Goal: Transaction & Acquisition: Book appointment/travel/reservation

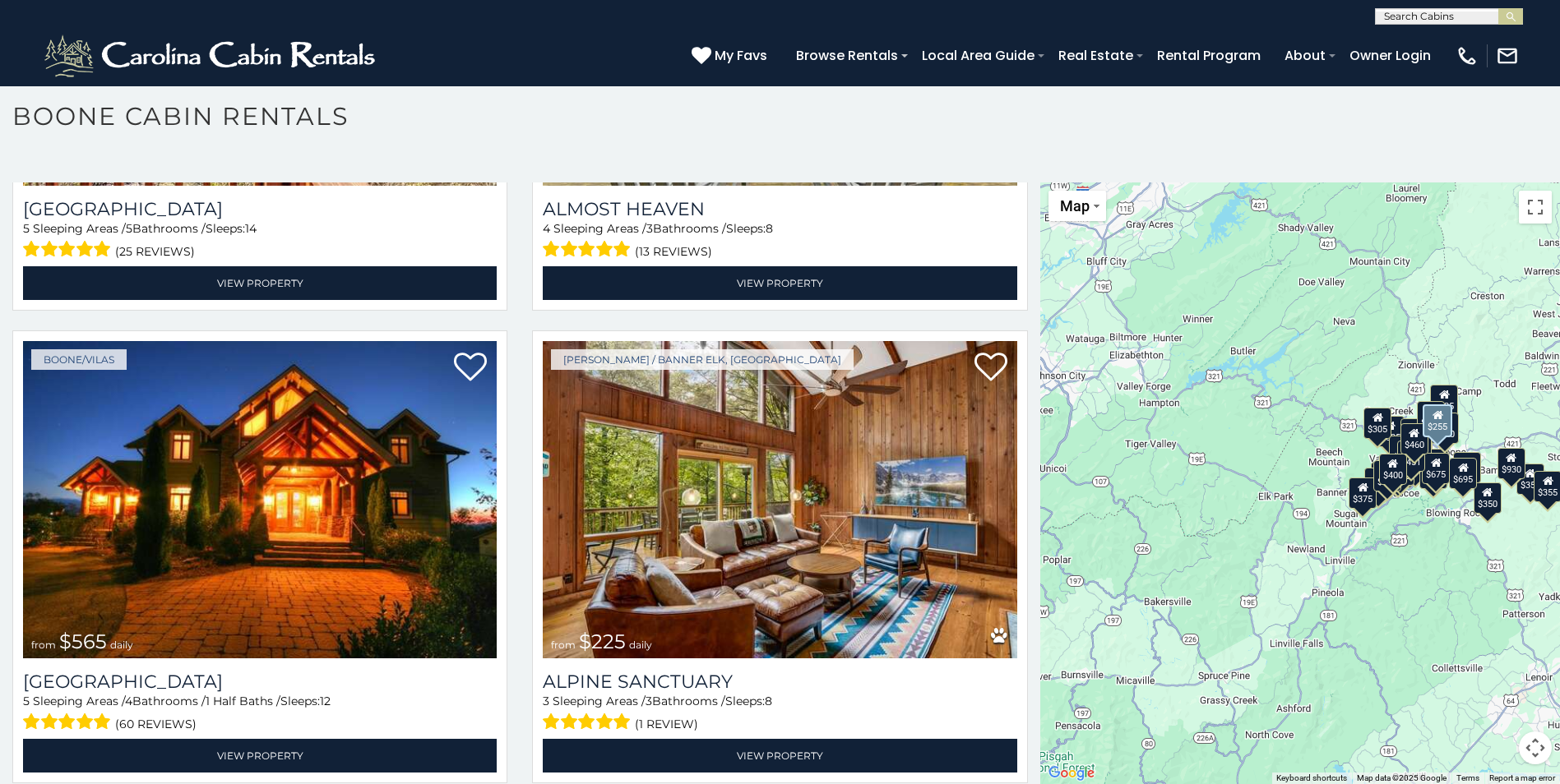
scroll to position [3699, 0]
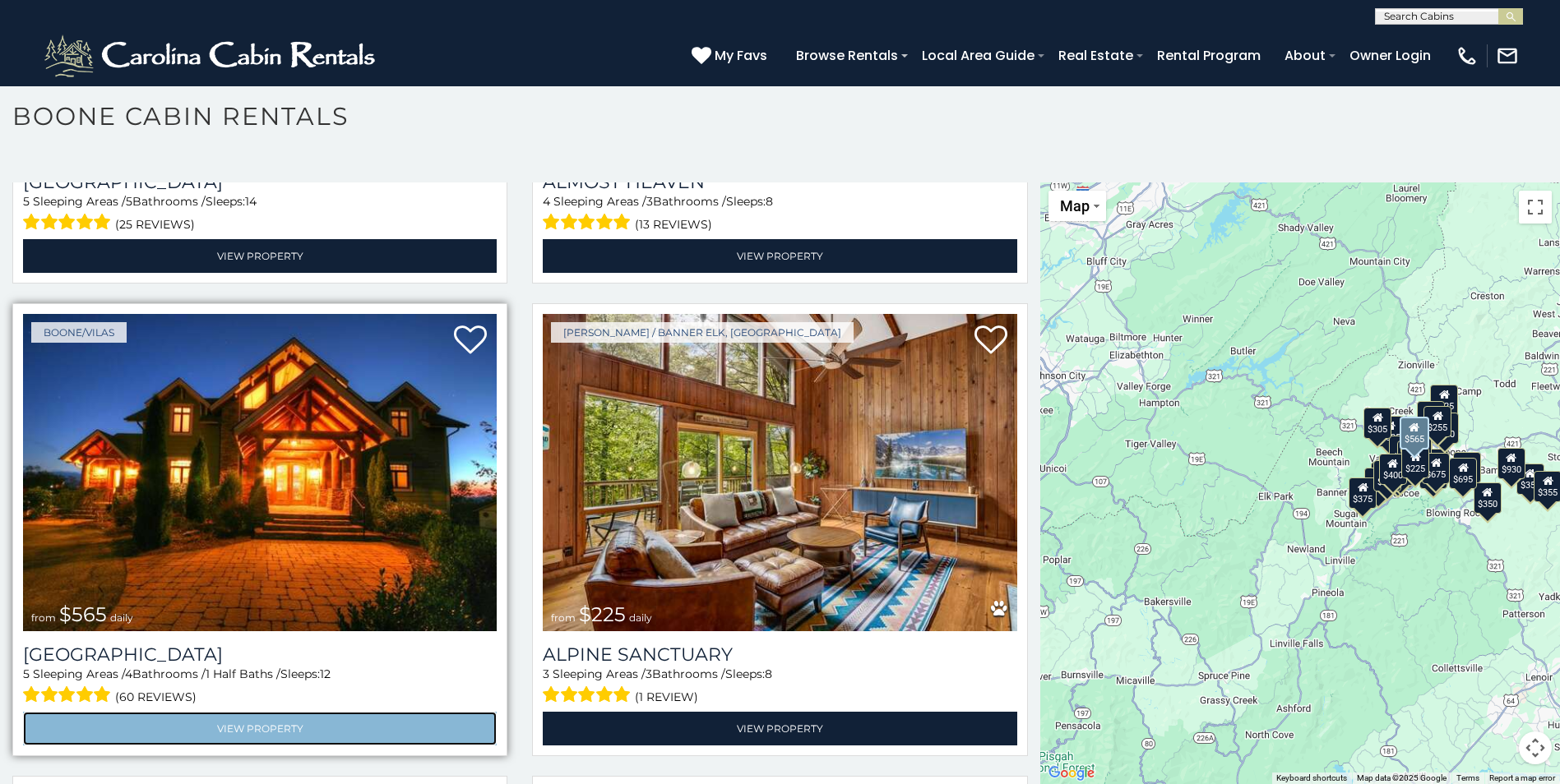
click at [284, 712] on link "View Property" at bounding box center [260, 729] width 473 height 34
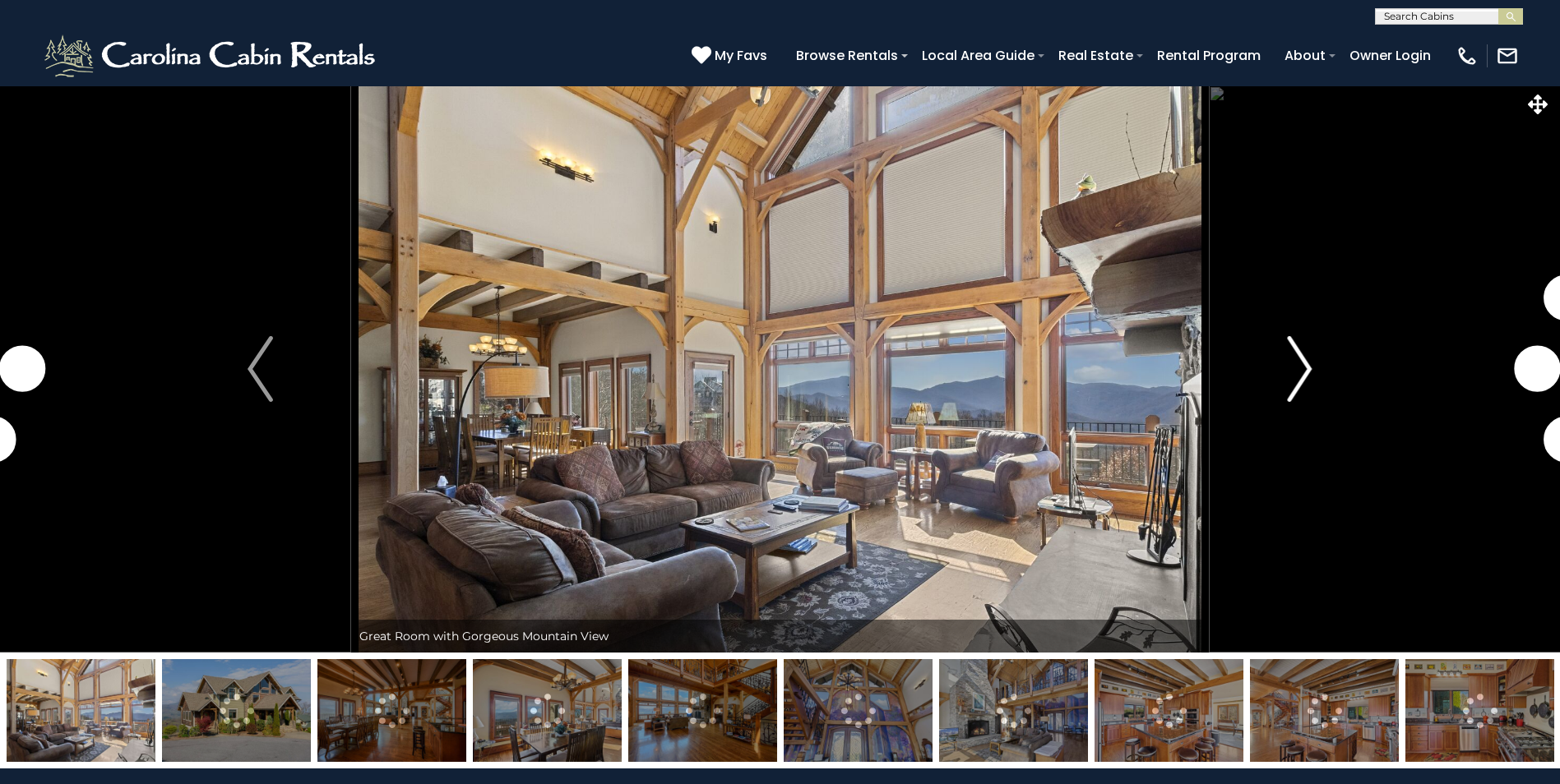
click at [1306, 367] on img "Next" at bounding box center [1299, 369] width 24 height 66
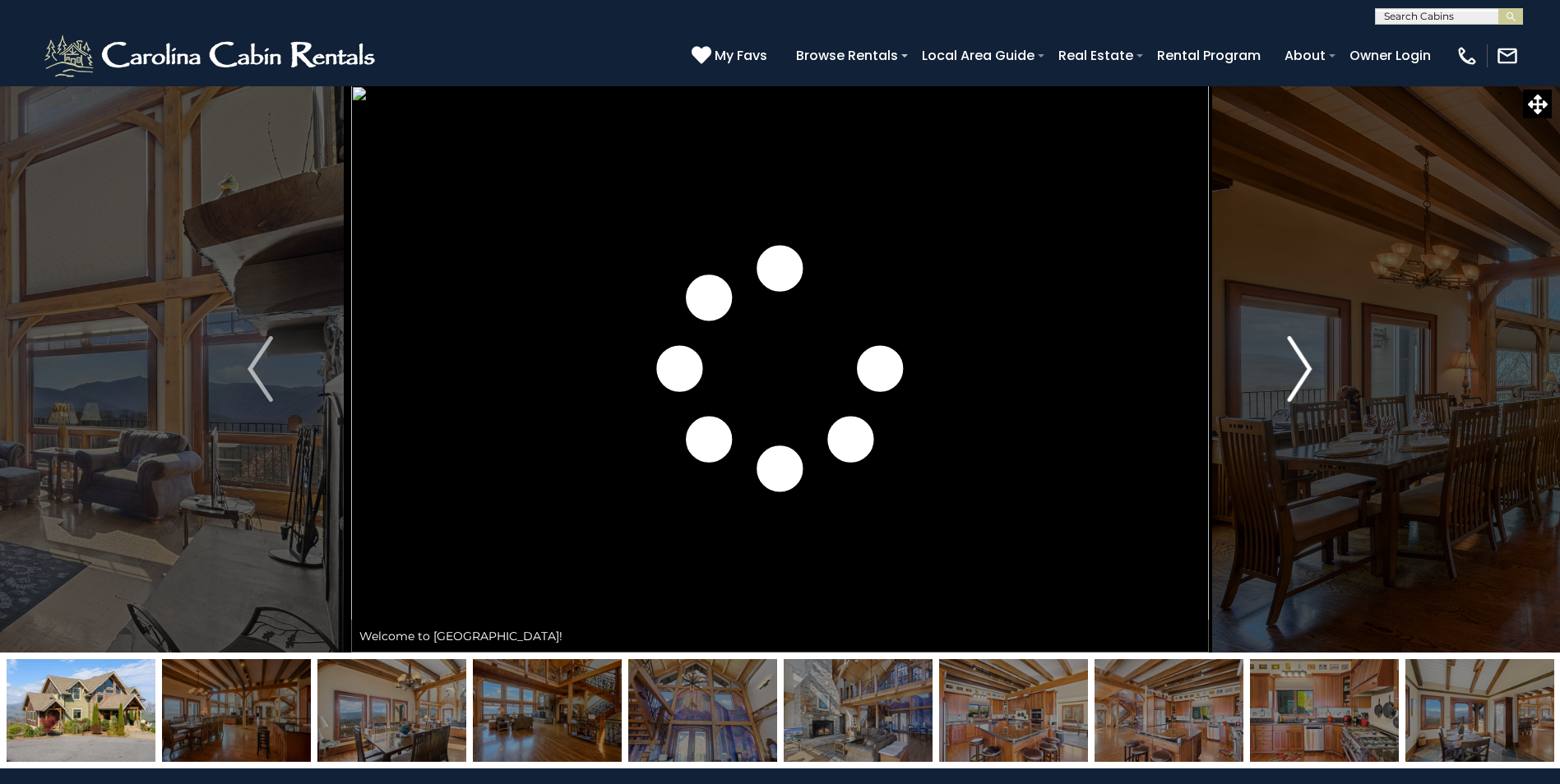
click at [1306, 367] on img "Next" at bounding box center [1299, 369] width 24 height 66
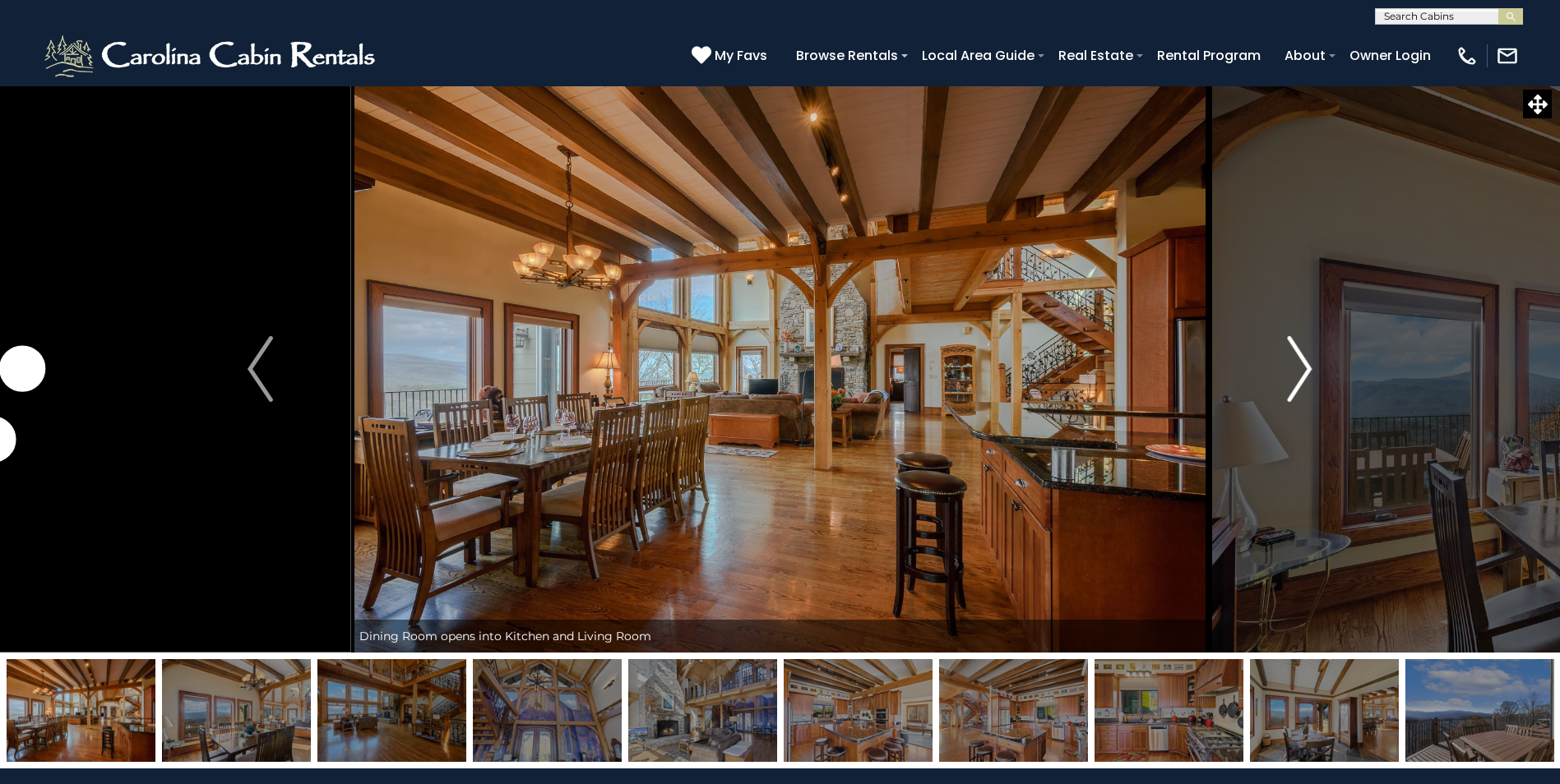
click at [1306, 367] on img "Next" at bounding box center [1299, 369] width 24 height 66
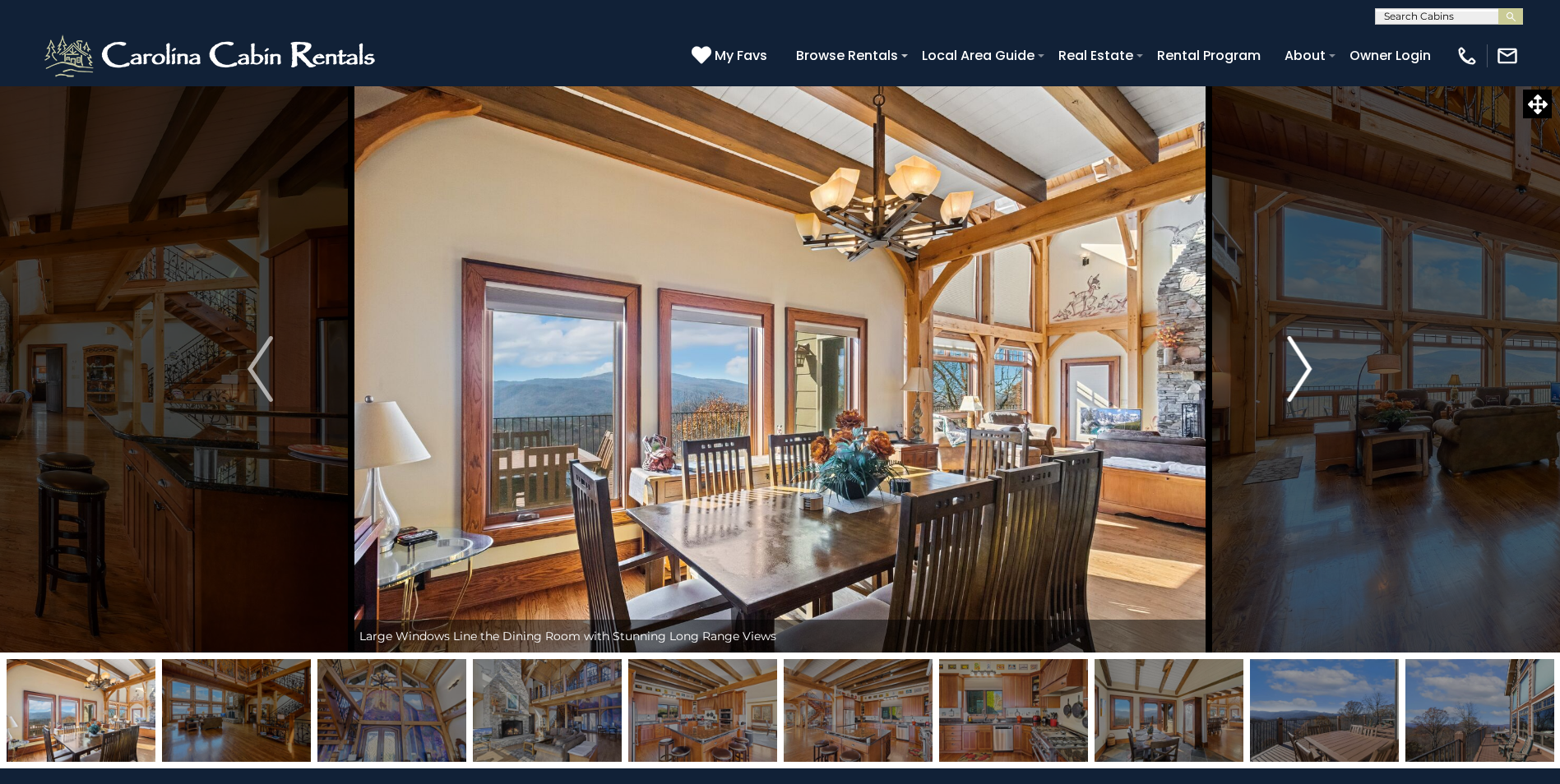
click at [1306, 367] on img "Next" at bounding box center [1299, 369] width 24 height 66
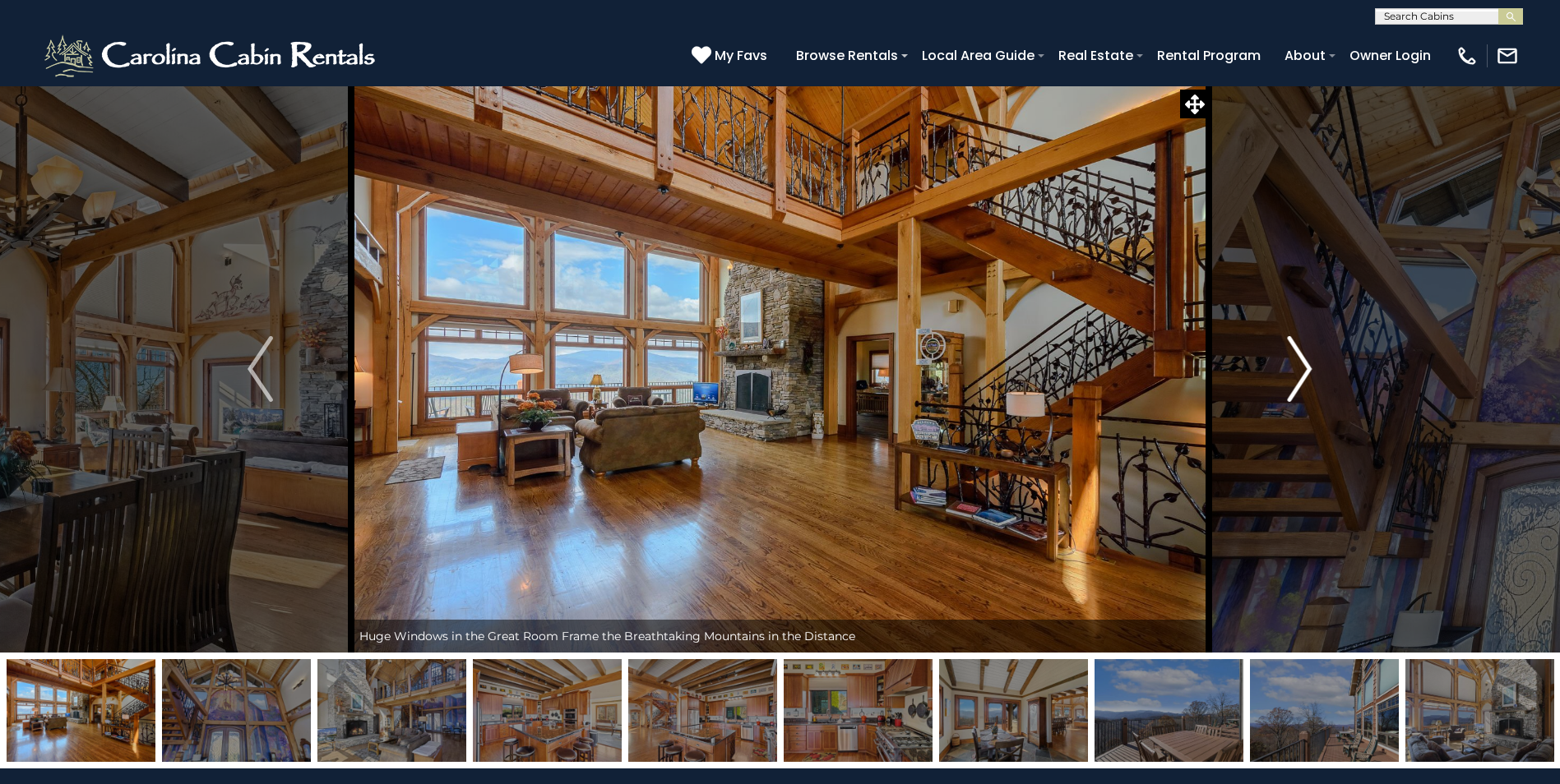
click at [1306, 367] on img "Next" at bounding box center [1299, 369] width 24 height 66
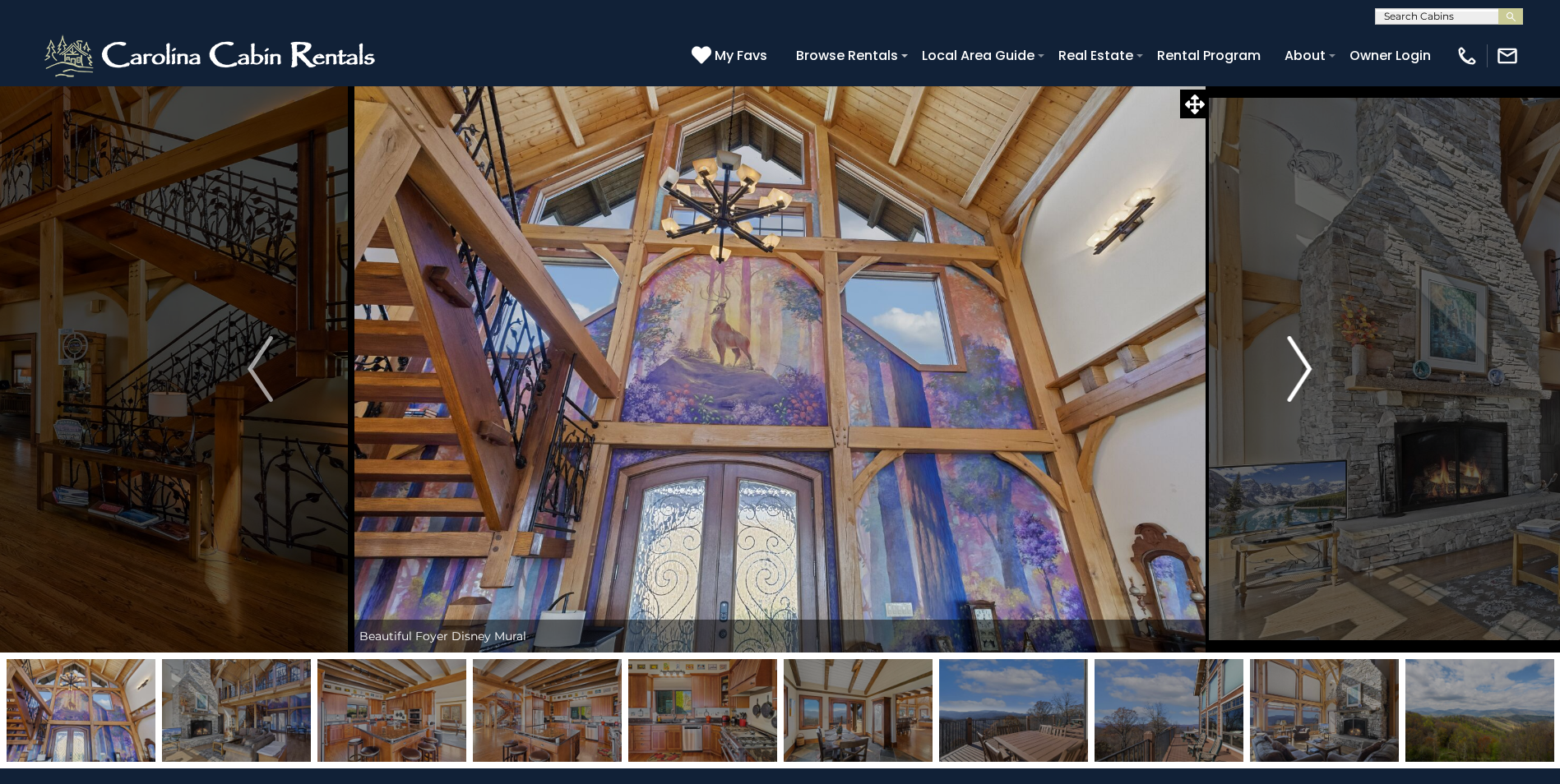
click at [1306, 367] on img "Next" at bounding box center [1299, 369] width 24 height 66
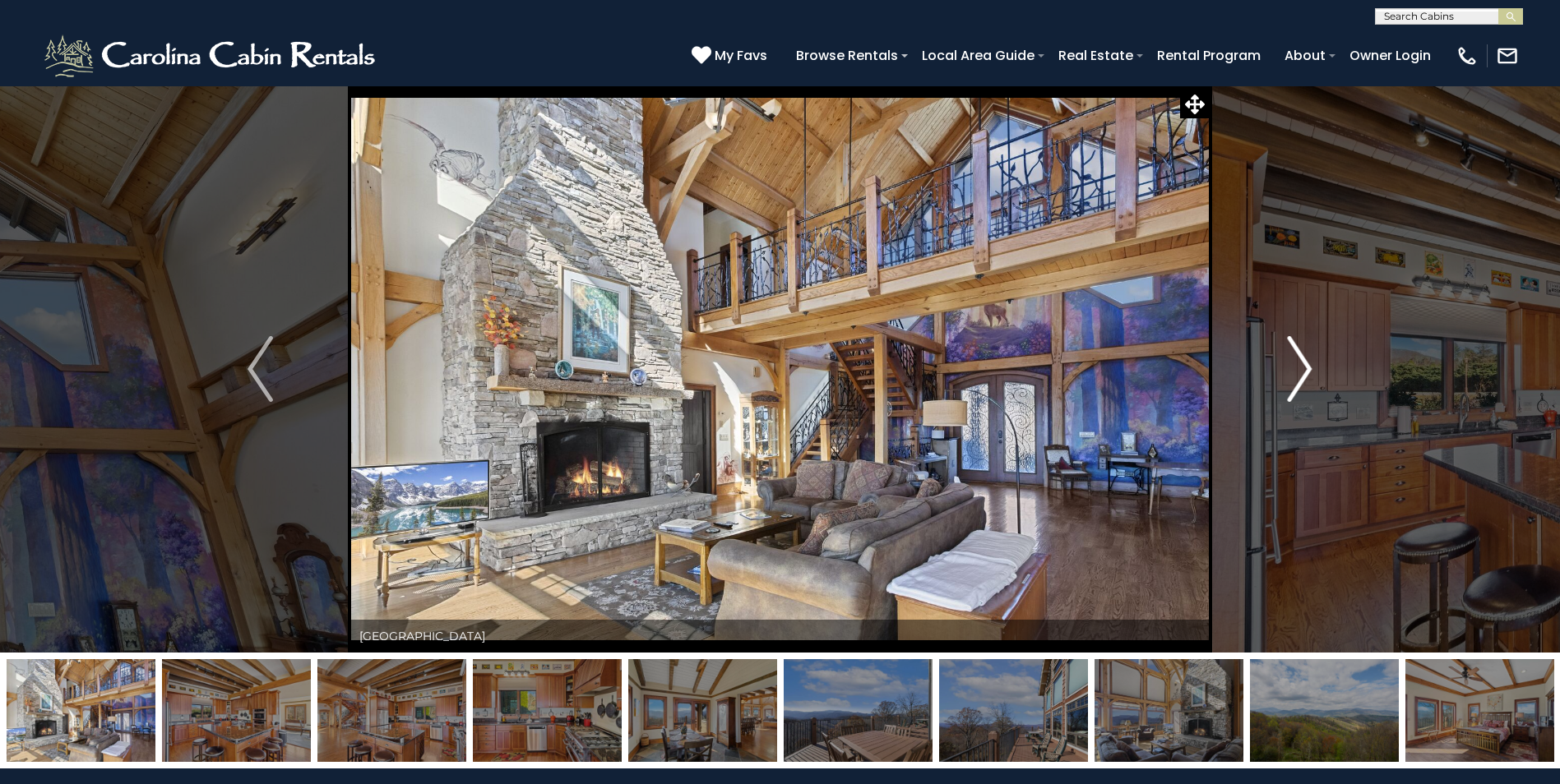
click at [1306, 367] on img "Next" at bounding box center [1299, 369] width 24 height 66
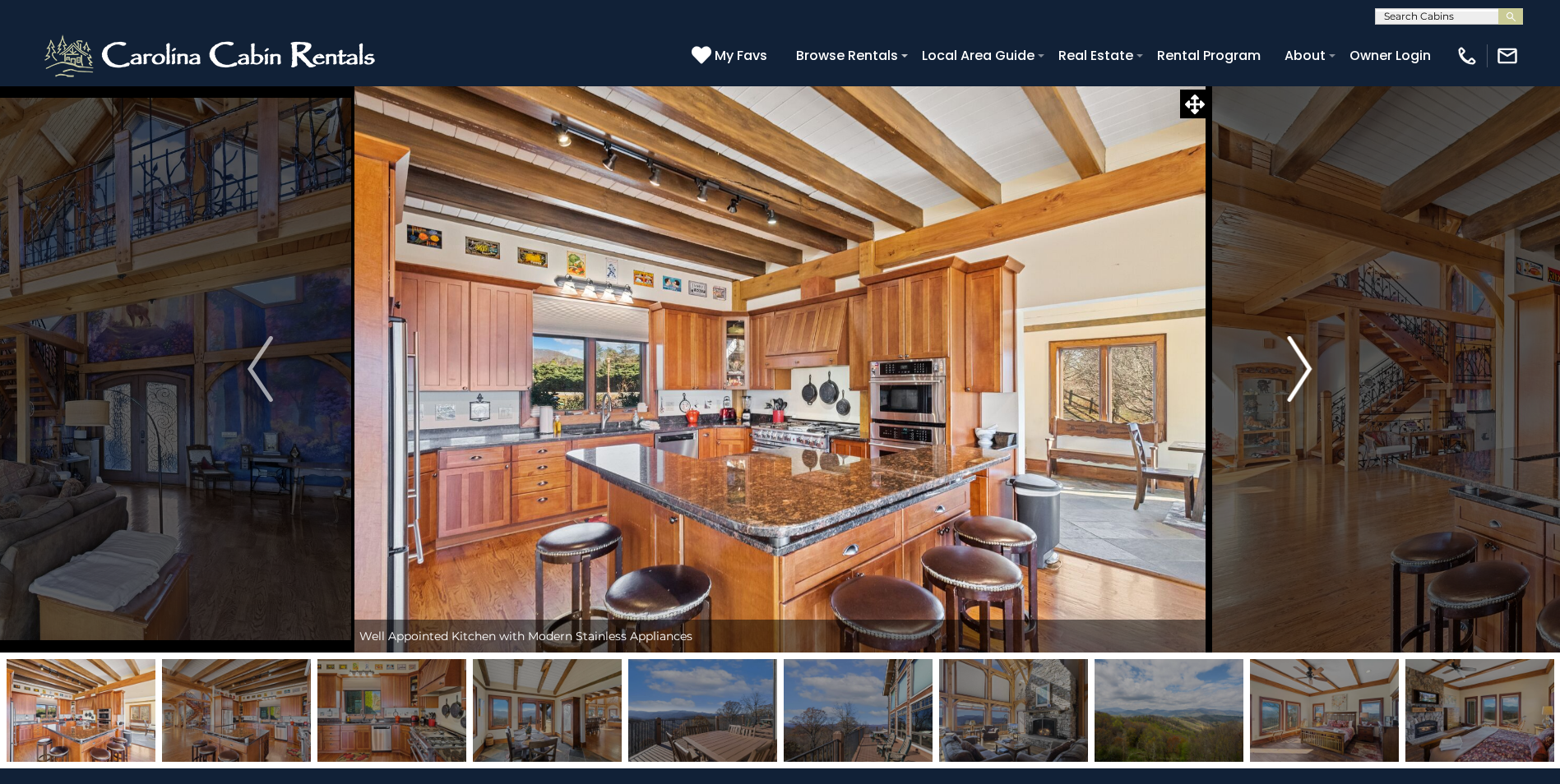
click at [1306, 367] on img "Next" at bounding box center [1299, 369] width 24 height 66
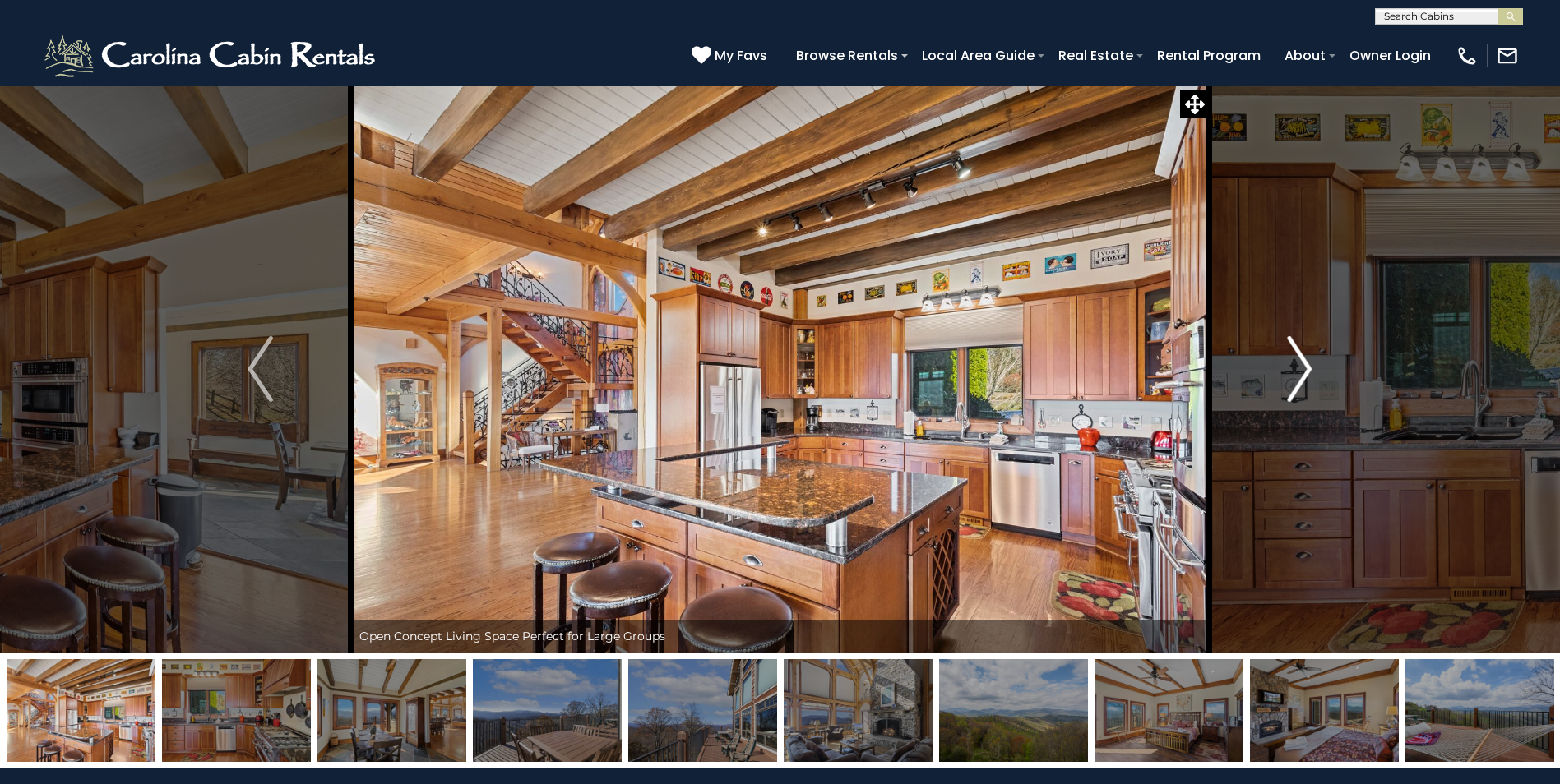
click at [1306, 367] on img "Next" at bounding box center [1299, 369] width 24 height 66
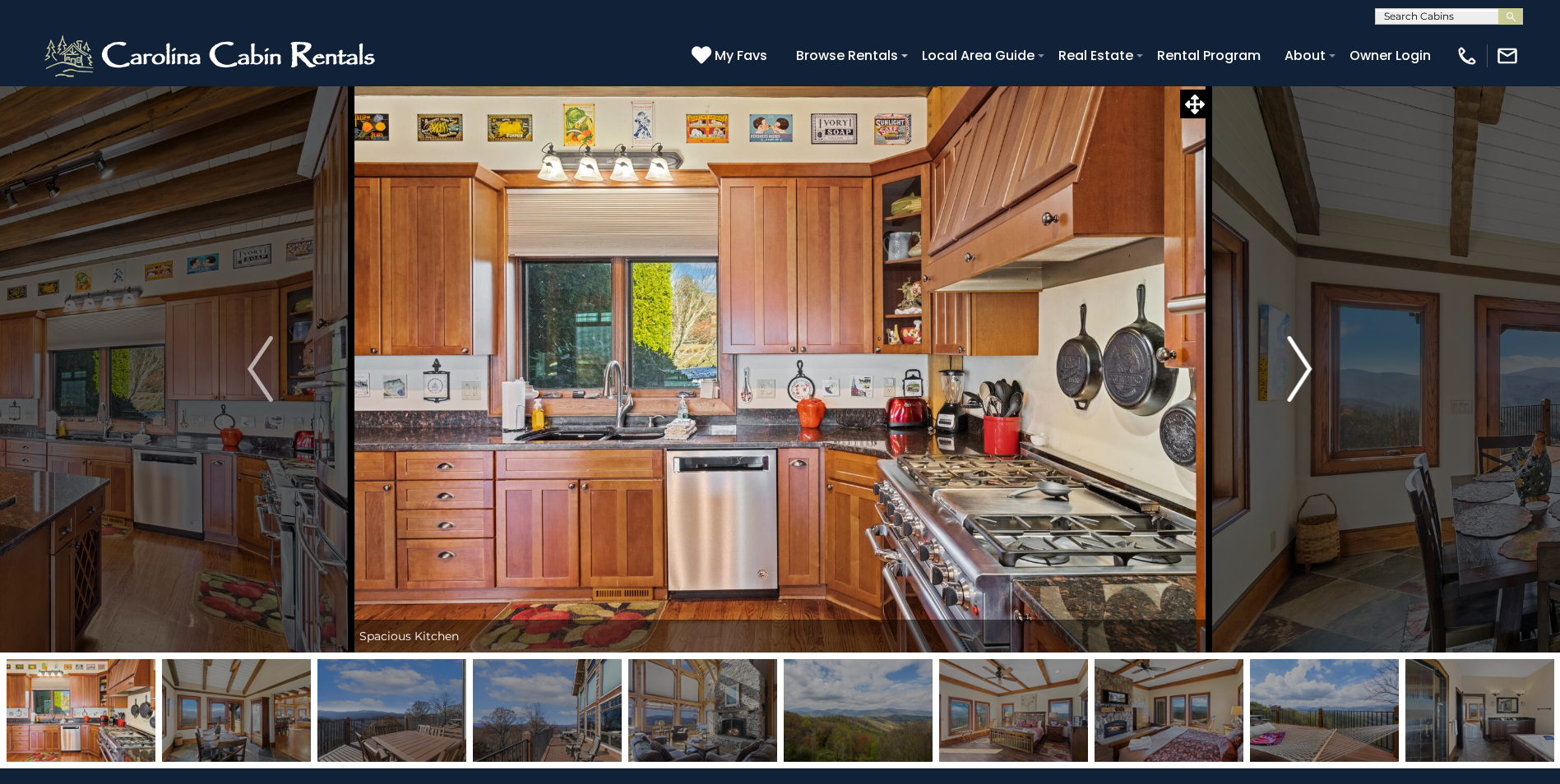
click at [1306, 367] on img "Next" at bounding box center [1299, 369] width 24 height 66
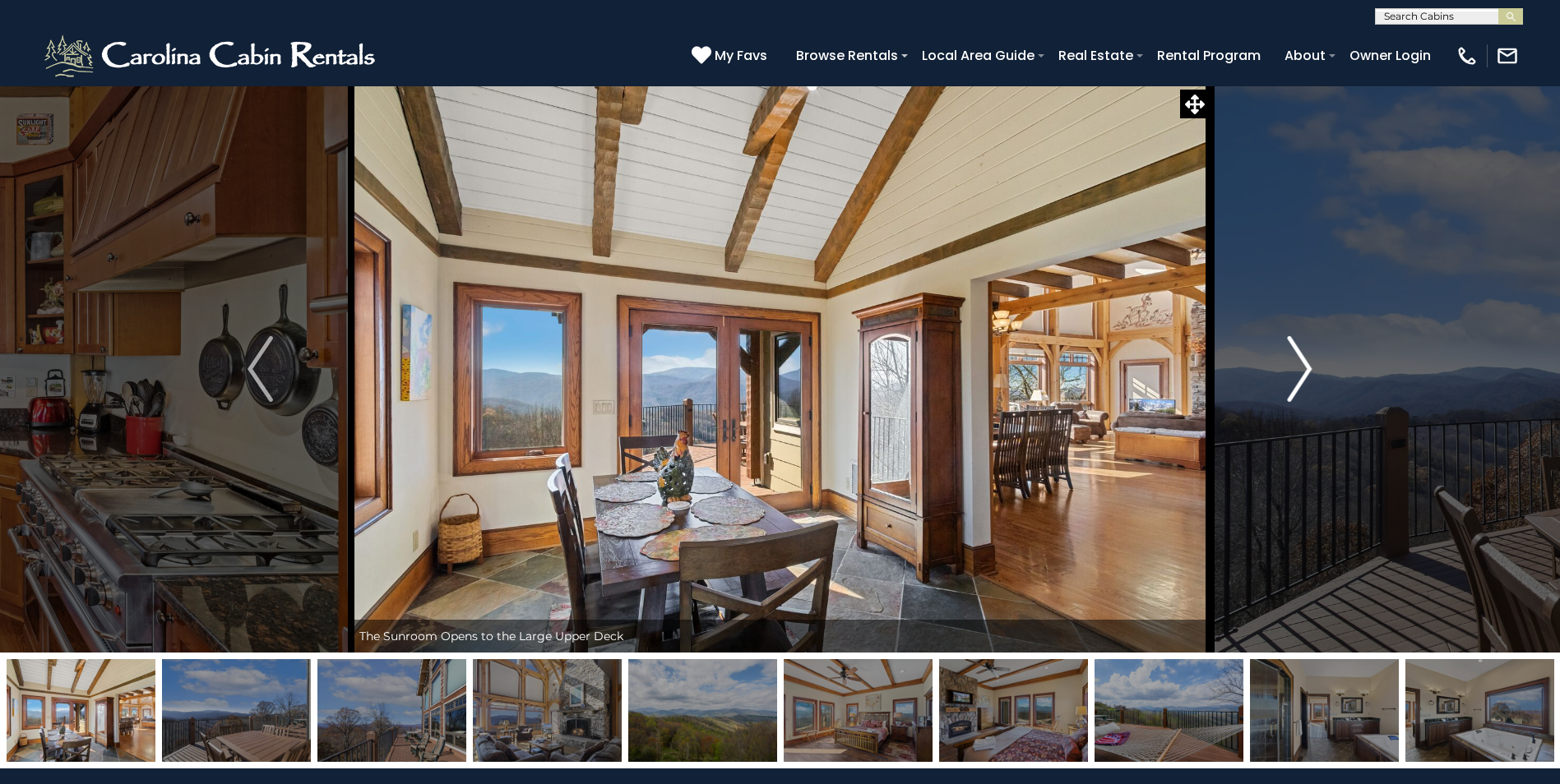
click at [1306, 367] on img "Next" at bounding box center [1299, 369] width 24 height 66
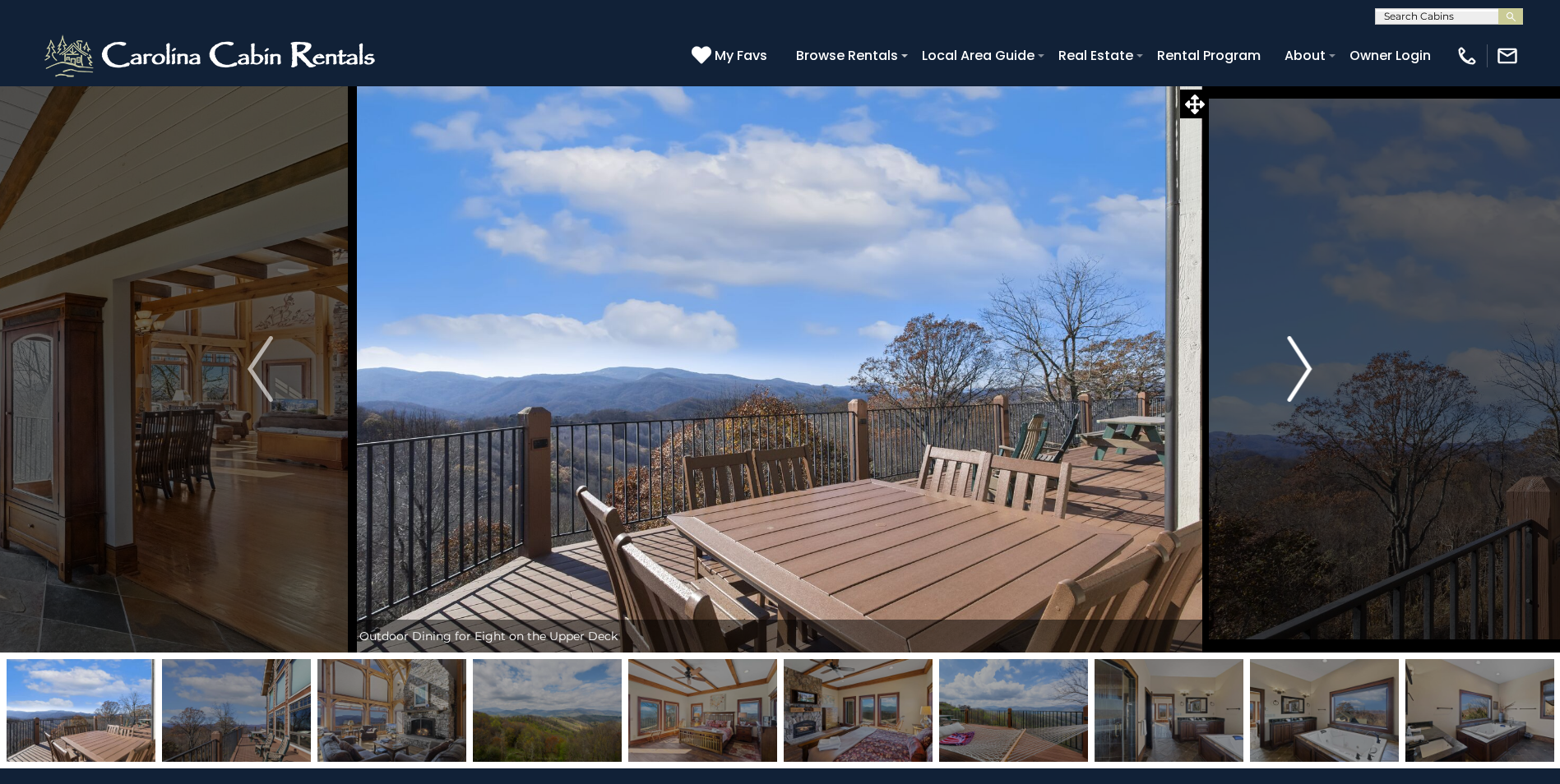
click at [1306, 367] on img "Next" at bounding box center [1299, 369] width 24 height 66
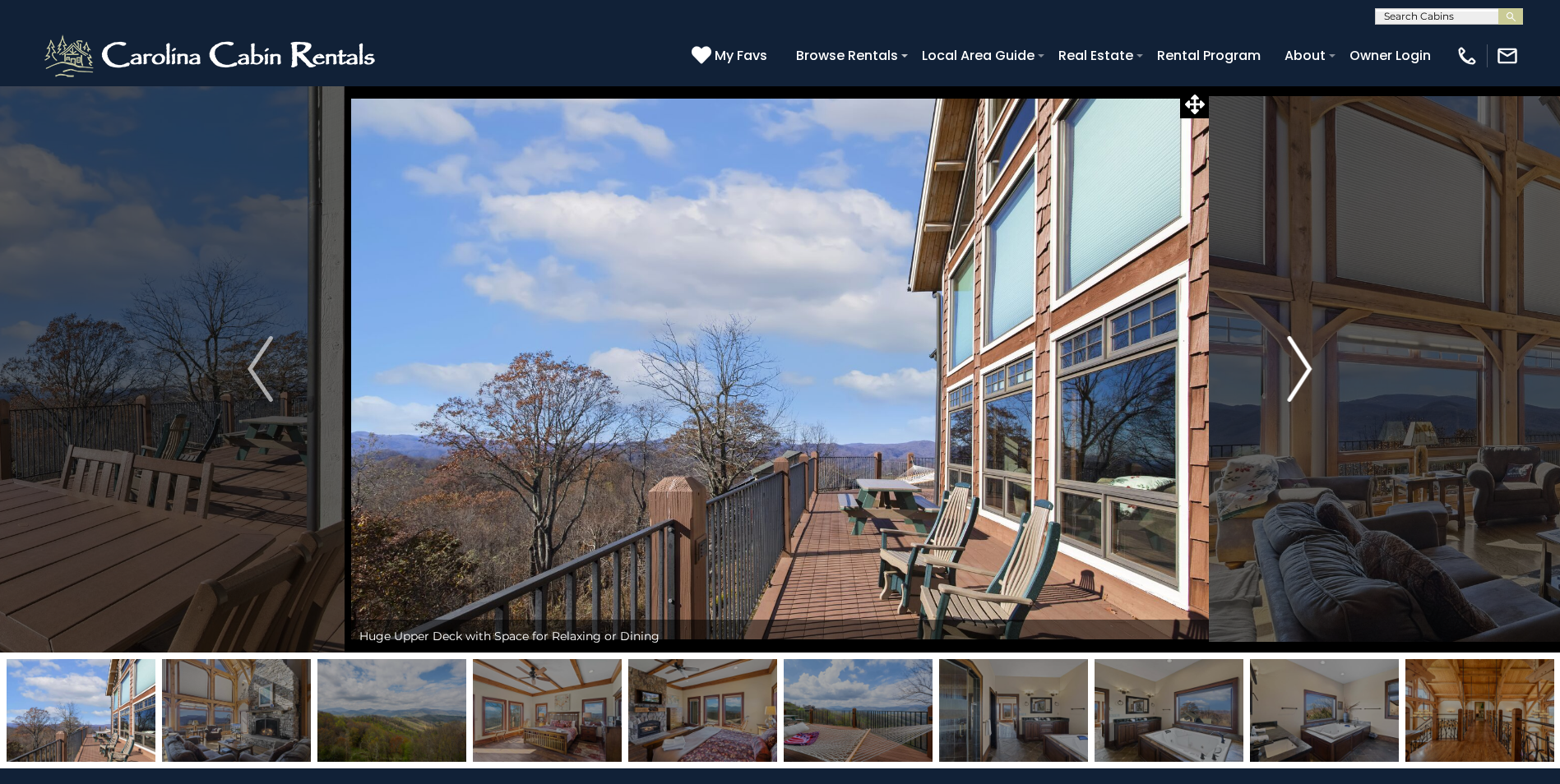
click at [1306, 367] on img "Next" at bounding box center [1299, 369] width 24 height 66
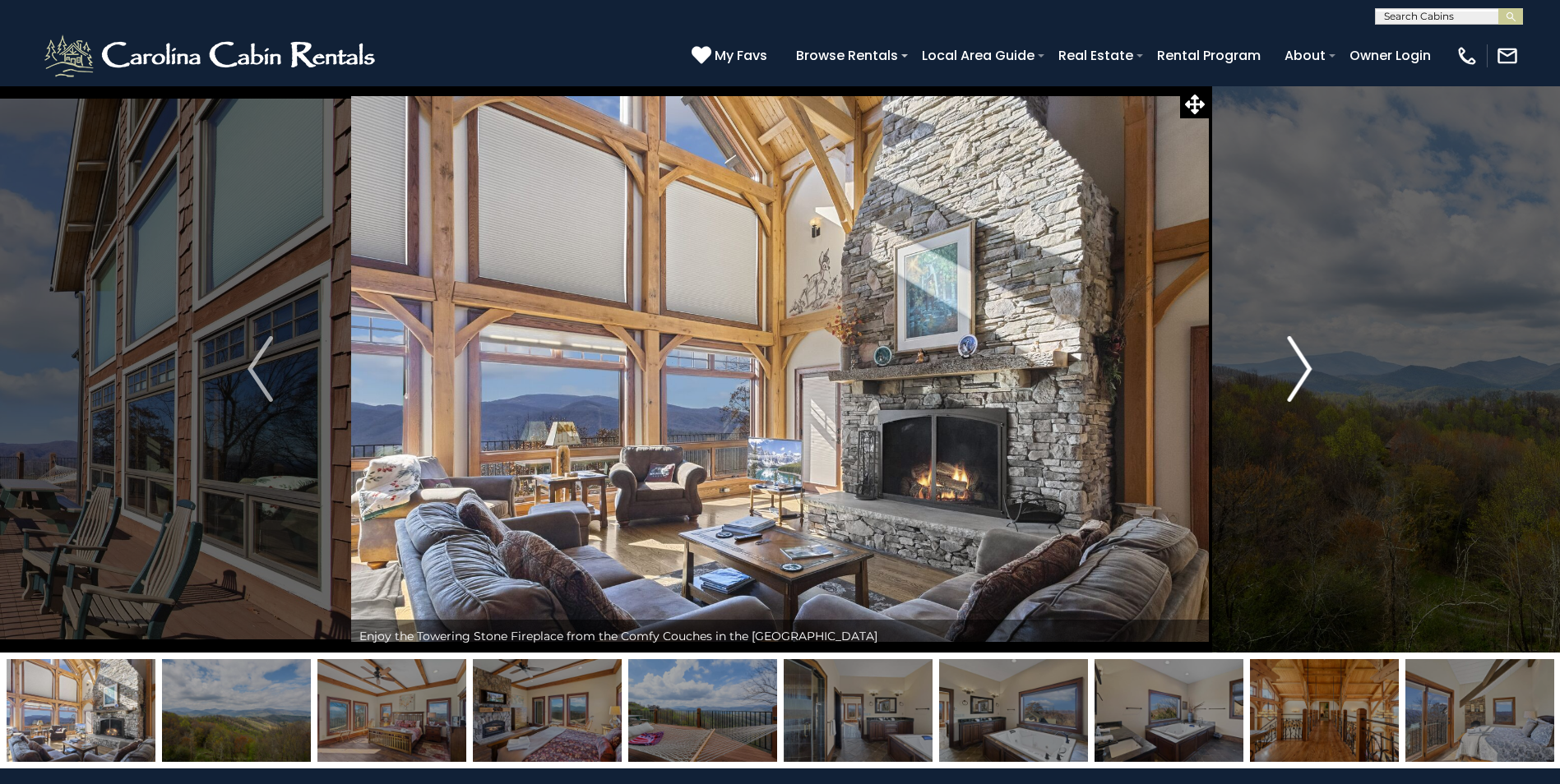
click at [1306, 367] on img "Next" at bounding box center [1299, 369] width 24 height 66
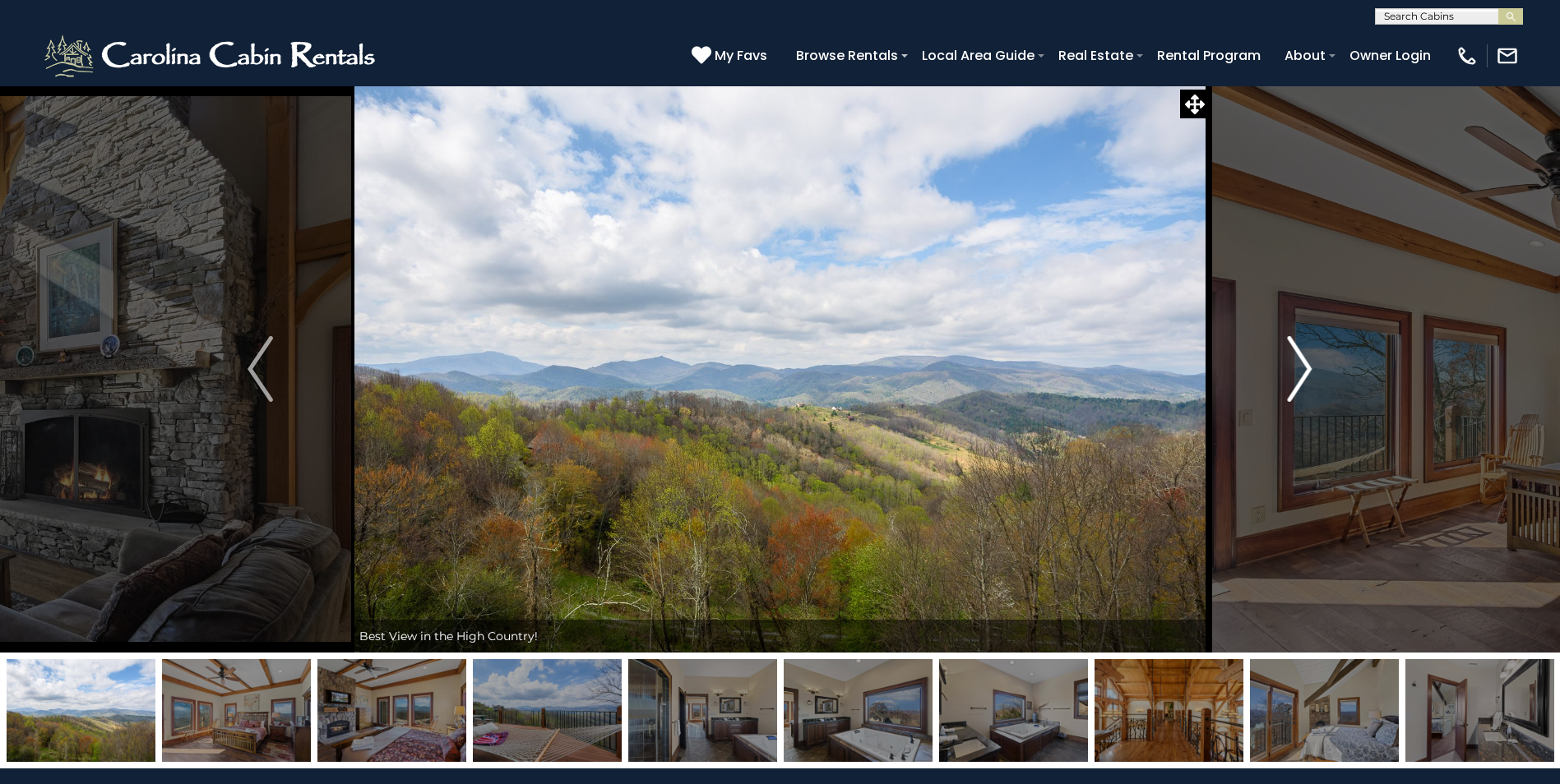
click at [1306, 367] on img "Next" at bounding box center [1299, 369] width 24 height 66
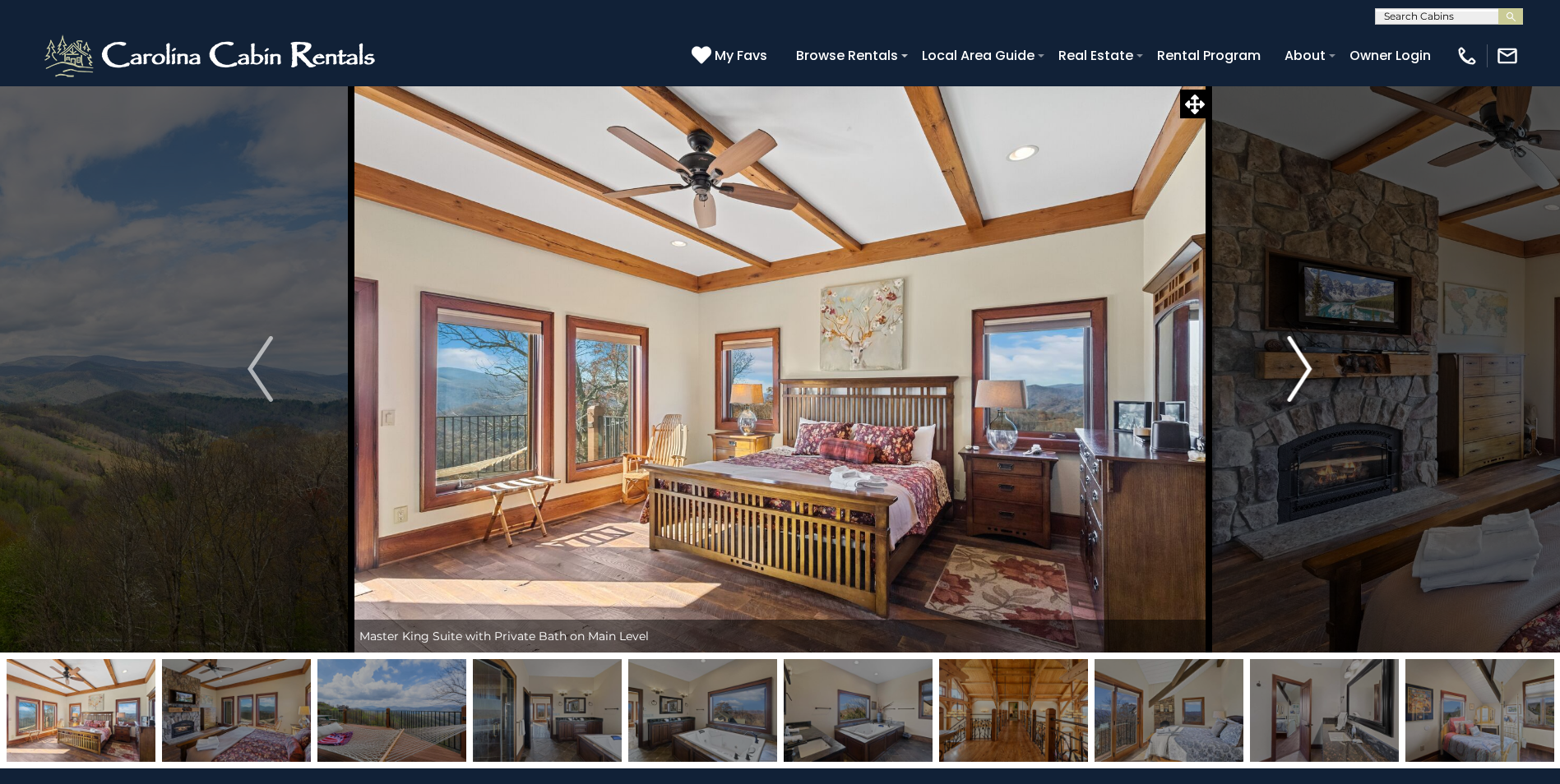
click at [1306, 367] on img "Next" at bounding box center [1299, 369] width 24 height 66
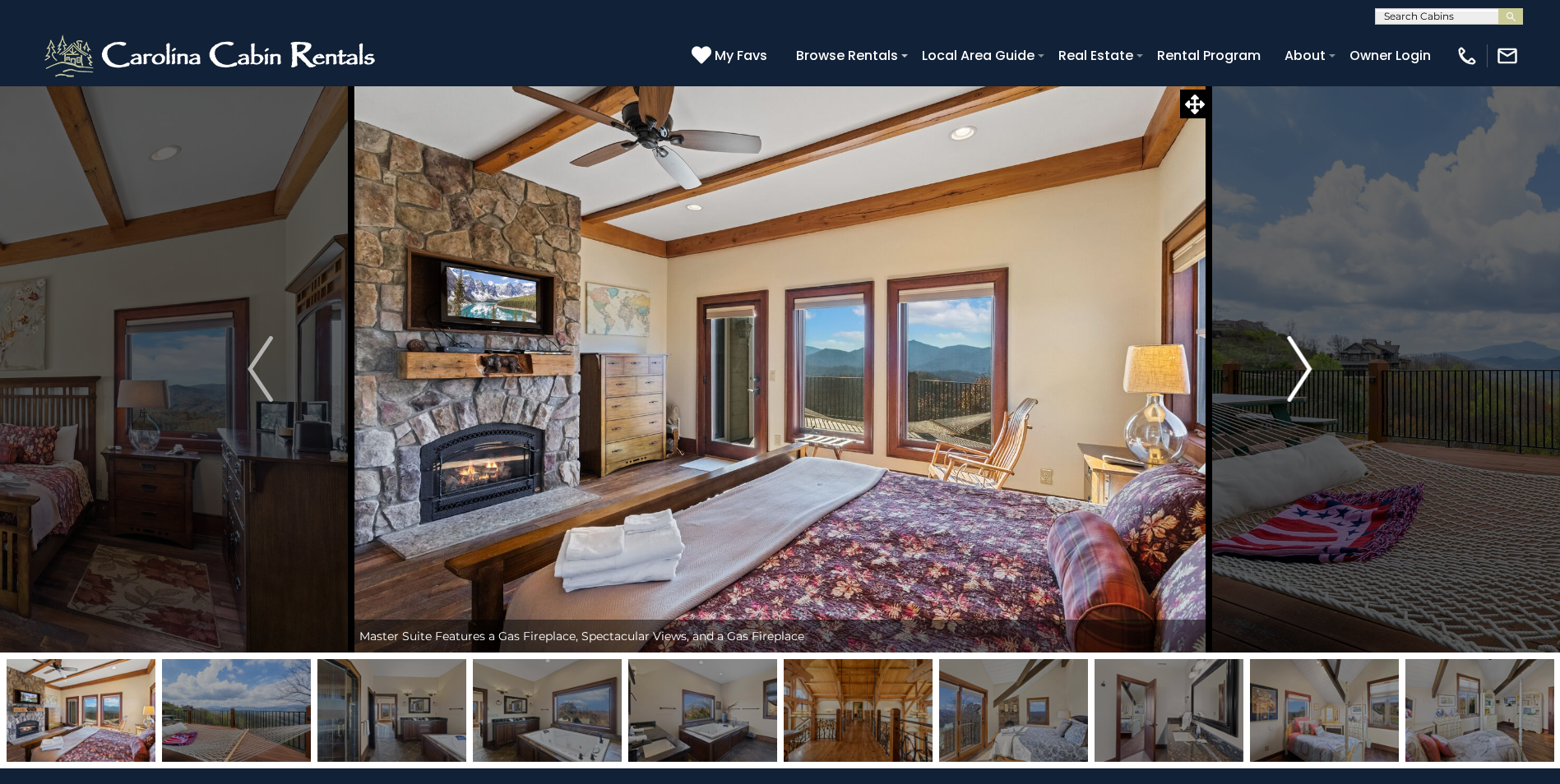
click at [1306, 367] on img "Next" at bounding box center [1299, 369] width 24 height 66
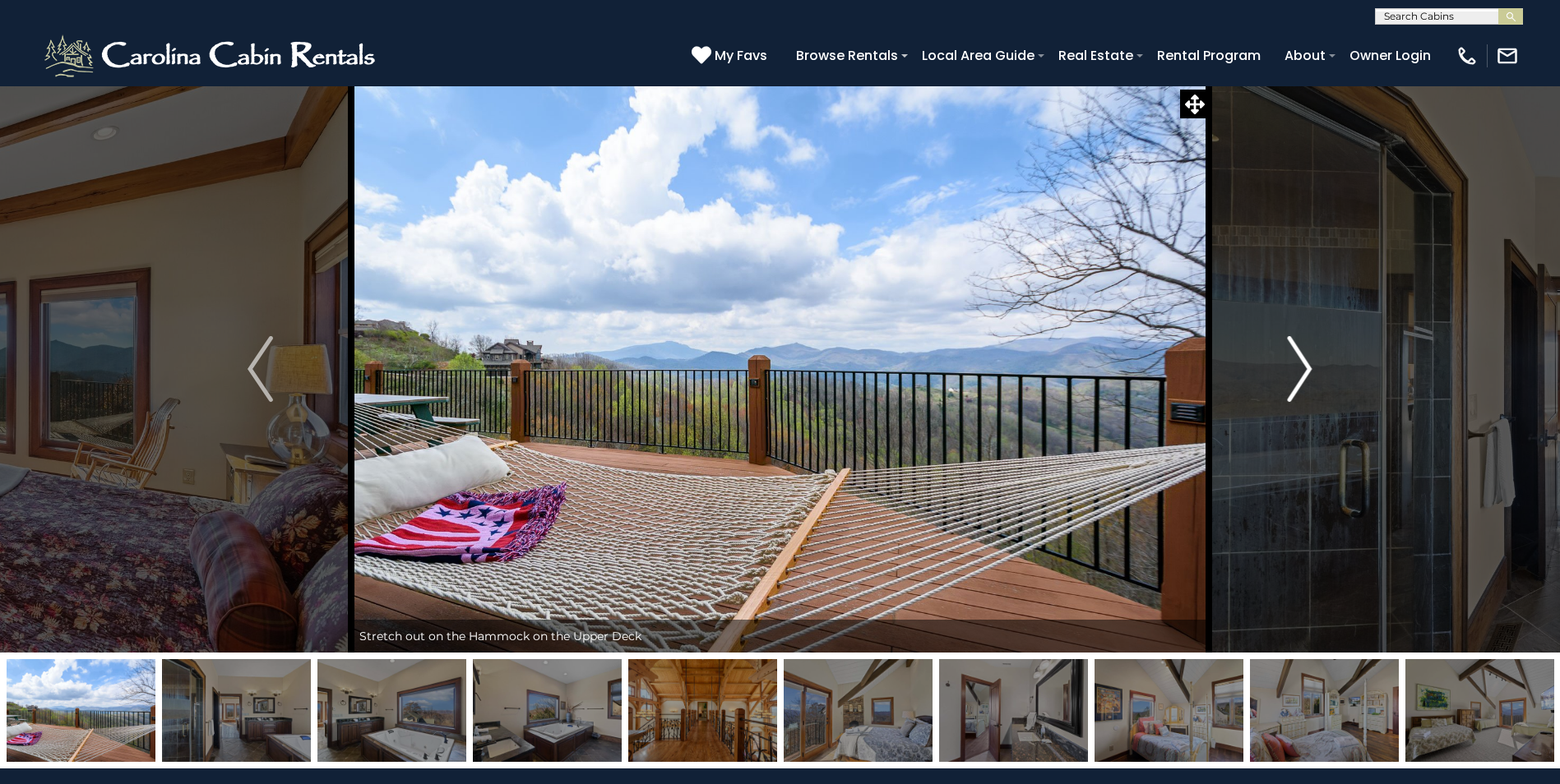
click at [1306, 367] on img "Next" at bounding box center [1299, 369] width 24 height 66
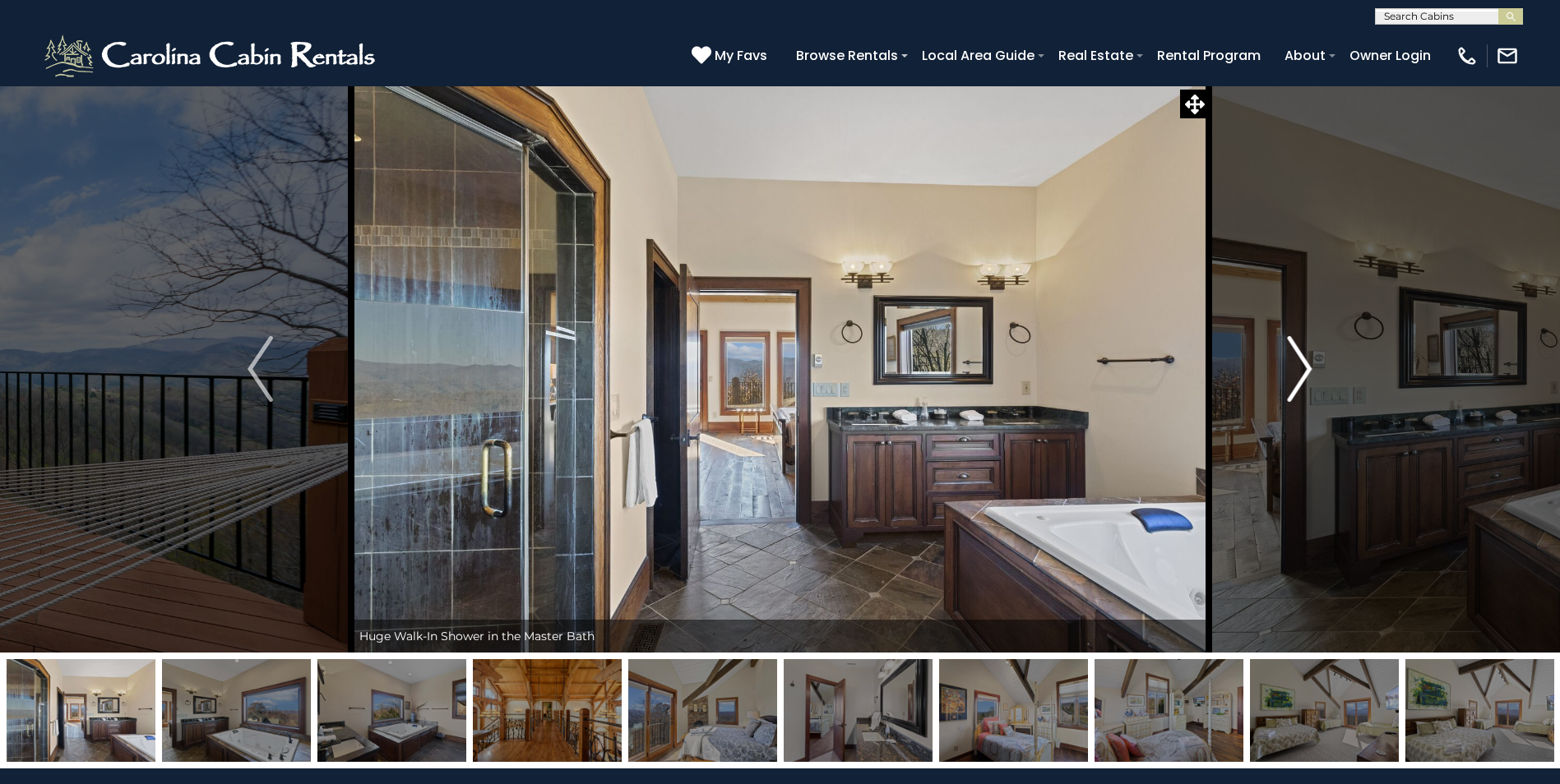
click at [1306, 367] on img "Next" at bounding box center [1299, 369] width 24 height 66
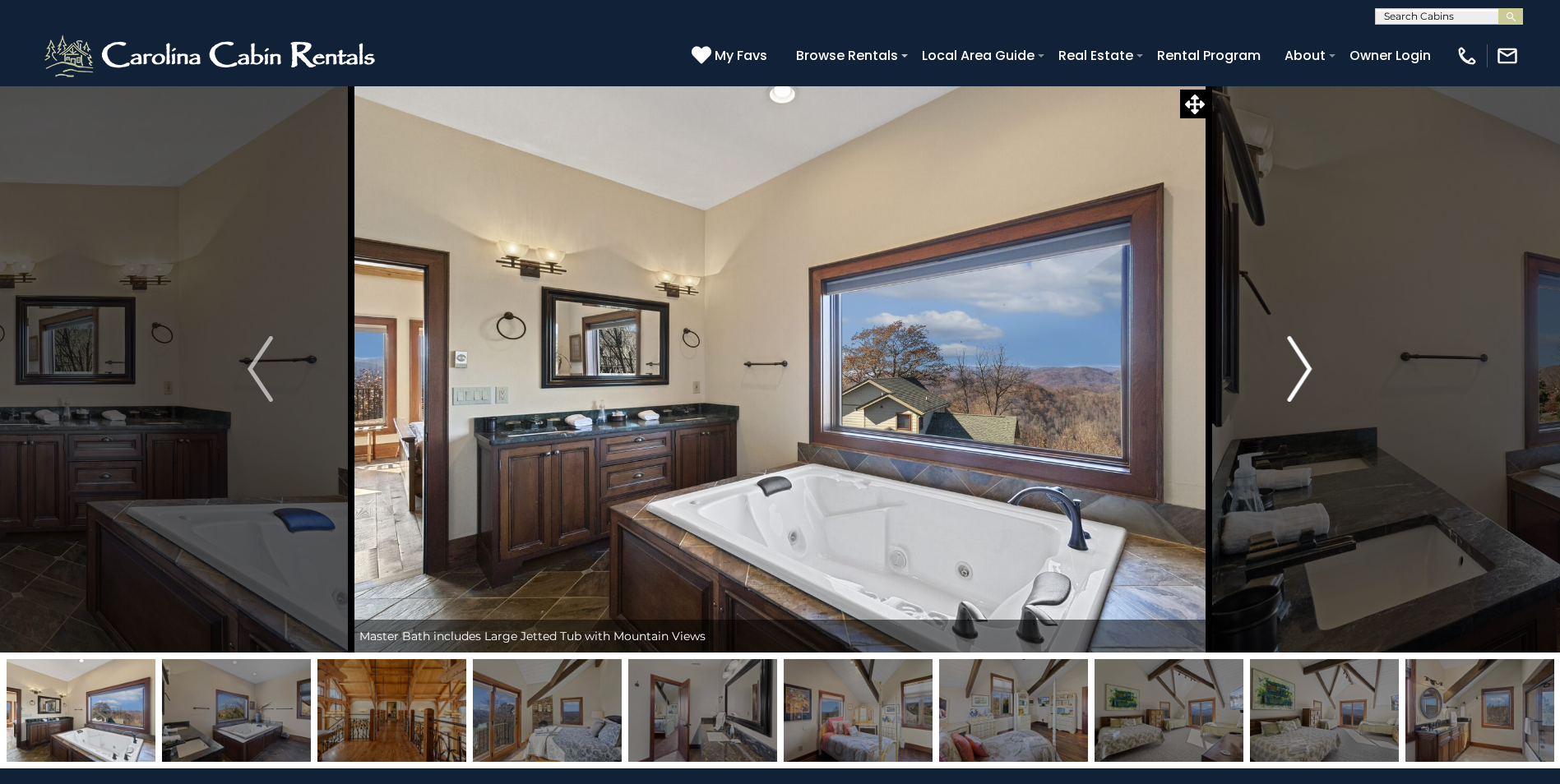
click at [1306, 367] on img "Next" at bounding box center [1299, 369] width 24 height 66
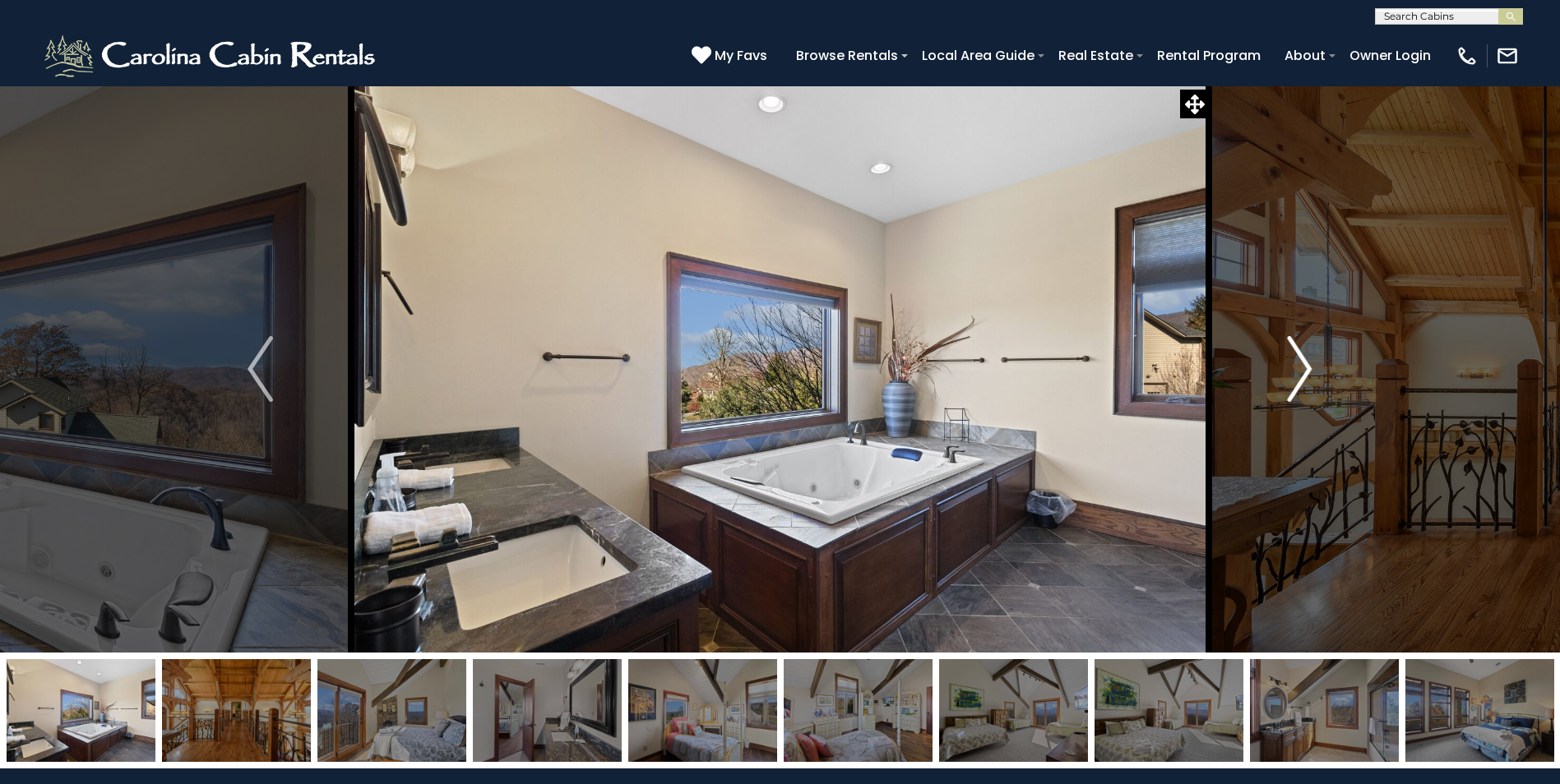
click at [1306, 367] on img "Next" at bounding box center [1299, 369] width 24 height 66
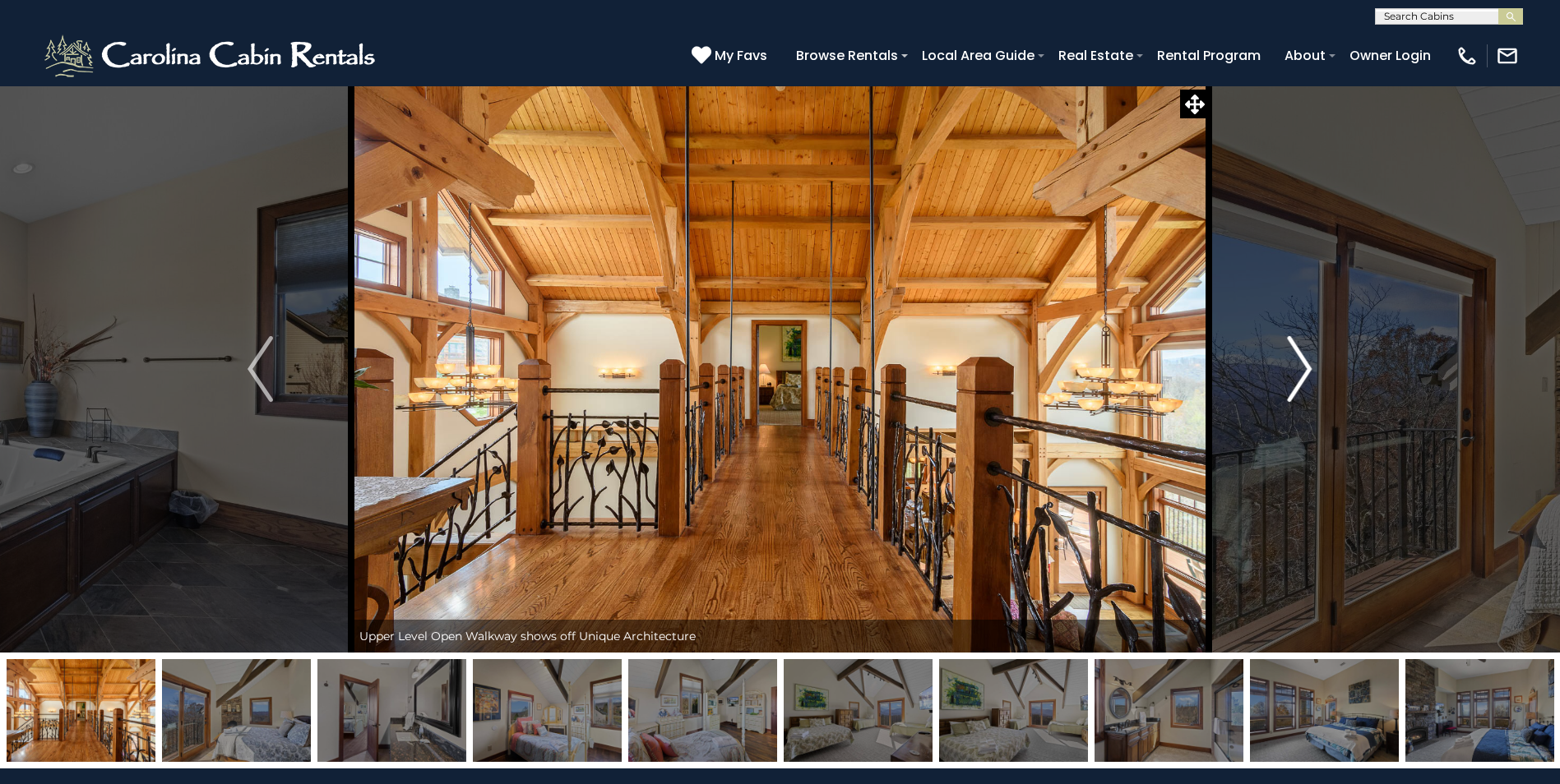
click at [1306, 367] on img "Next" at bounding box center [1299, 369] width 24 height 66
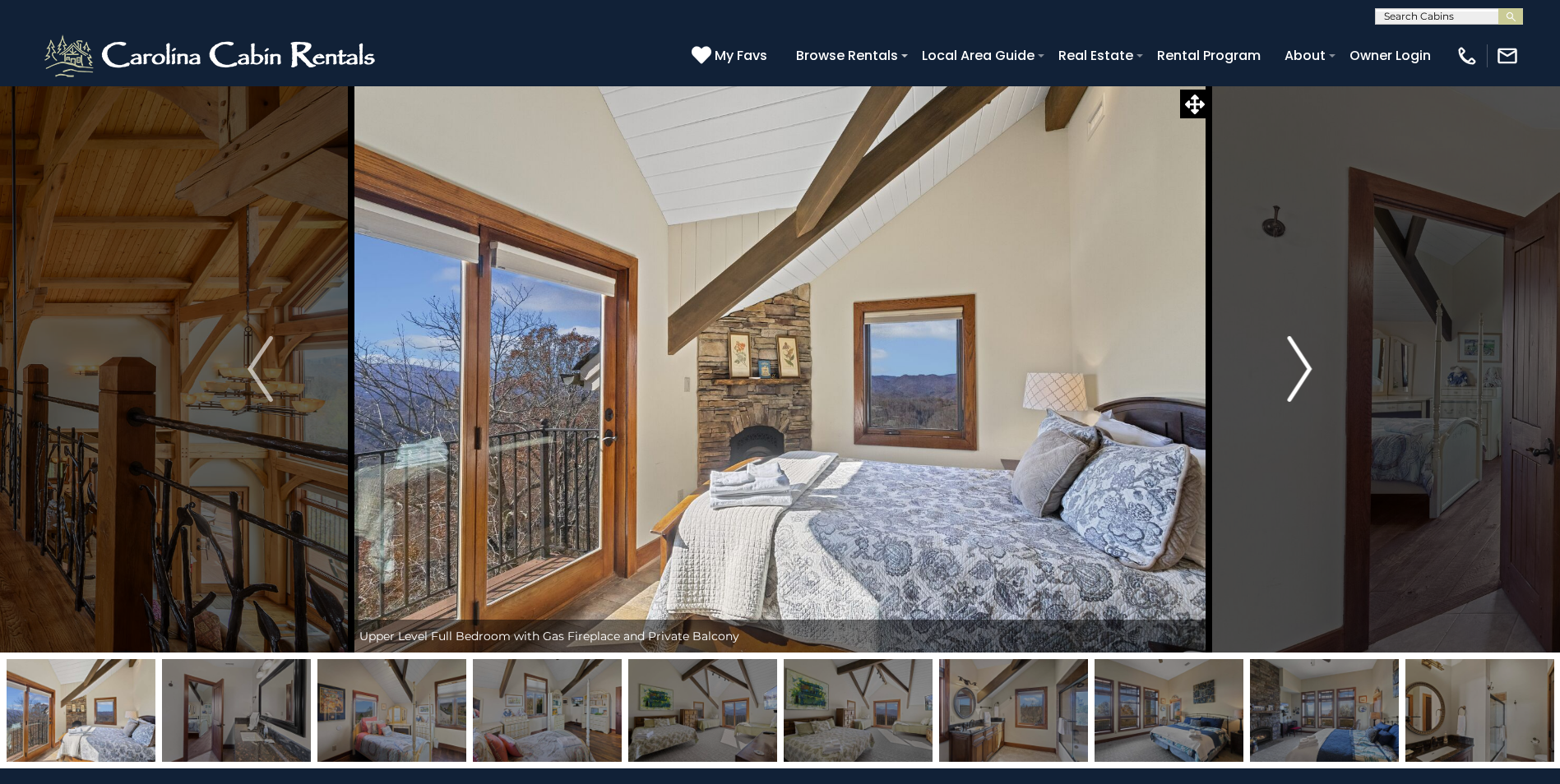
click at [1306, 367] on img "Next" at bounding box center [1299, 369] width 24 height 66
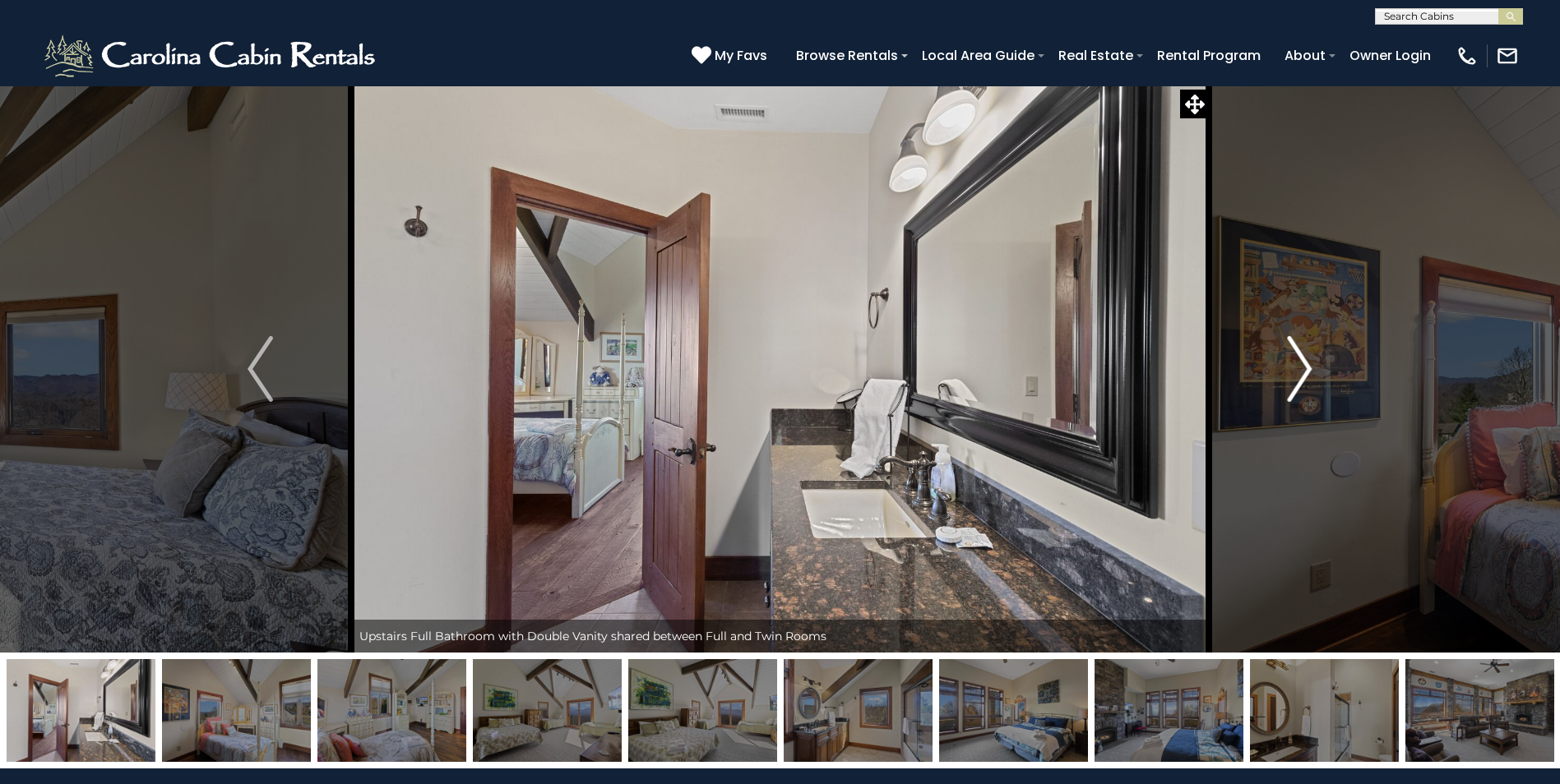
click at [1306, 367] on img "Next" at bounding box center [1299, 369] width 24 height 66
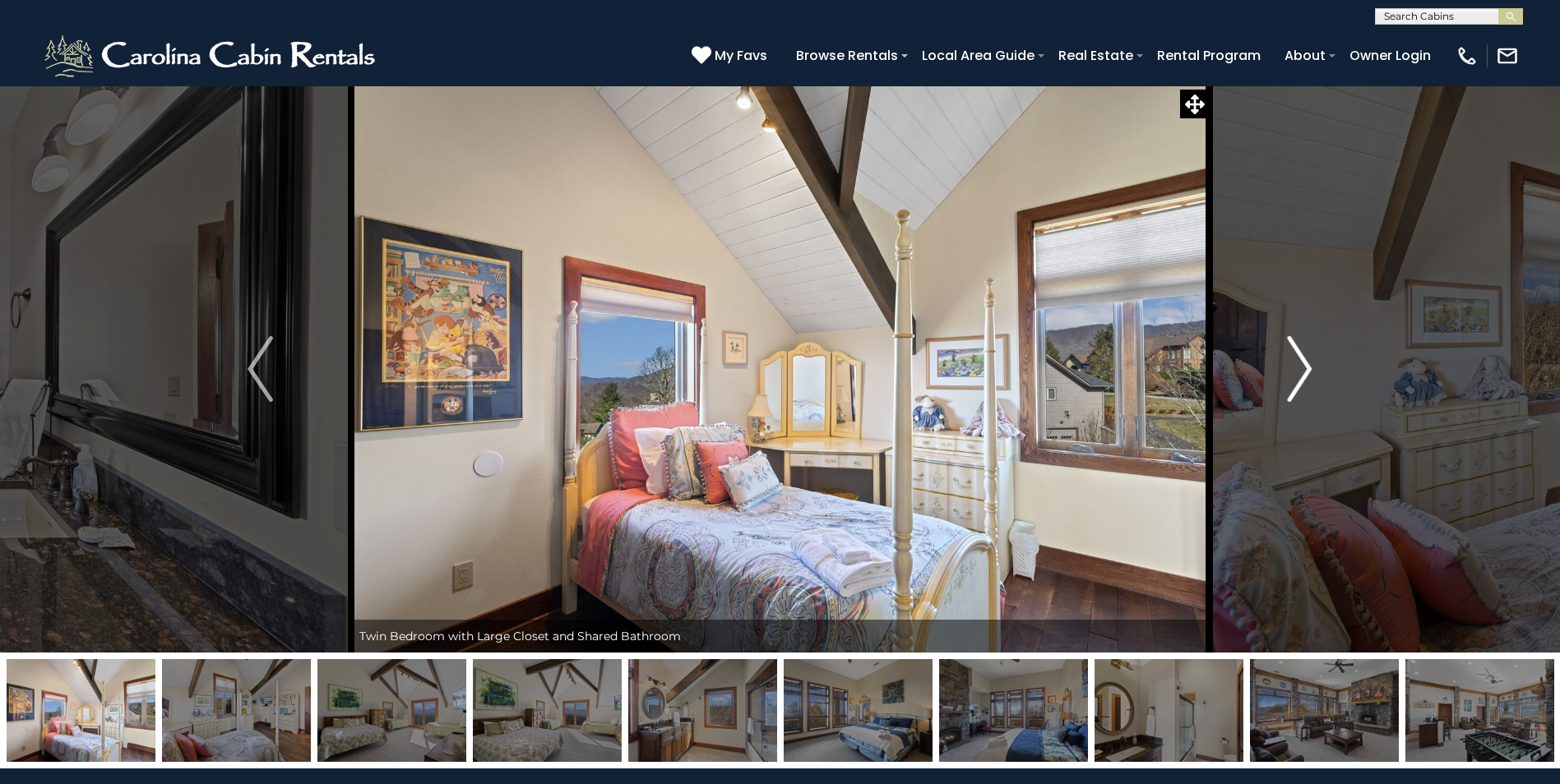
click at [1306, 367] on img "Next" at bounding box center [1299, 369] width 24 height 66
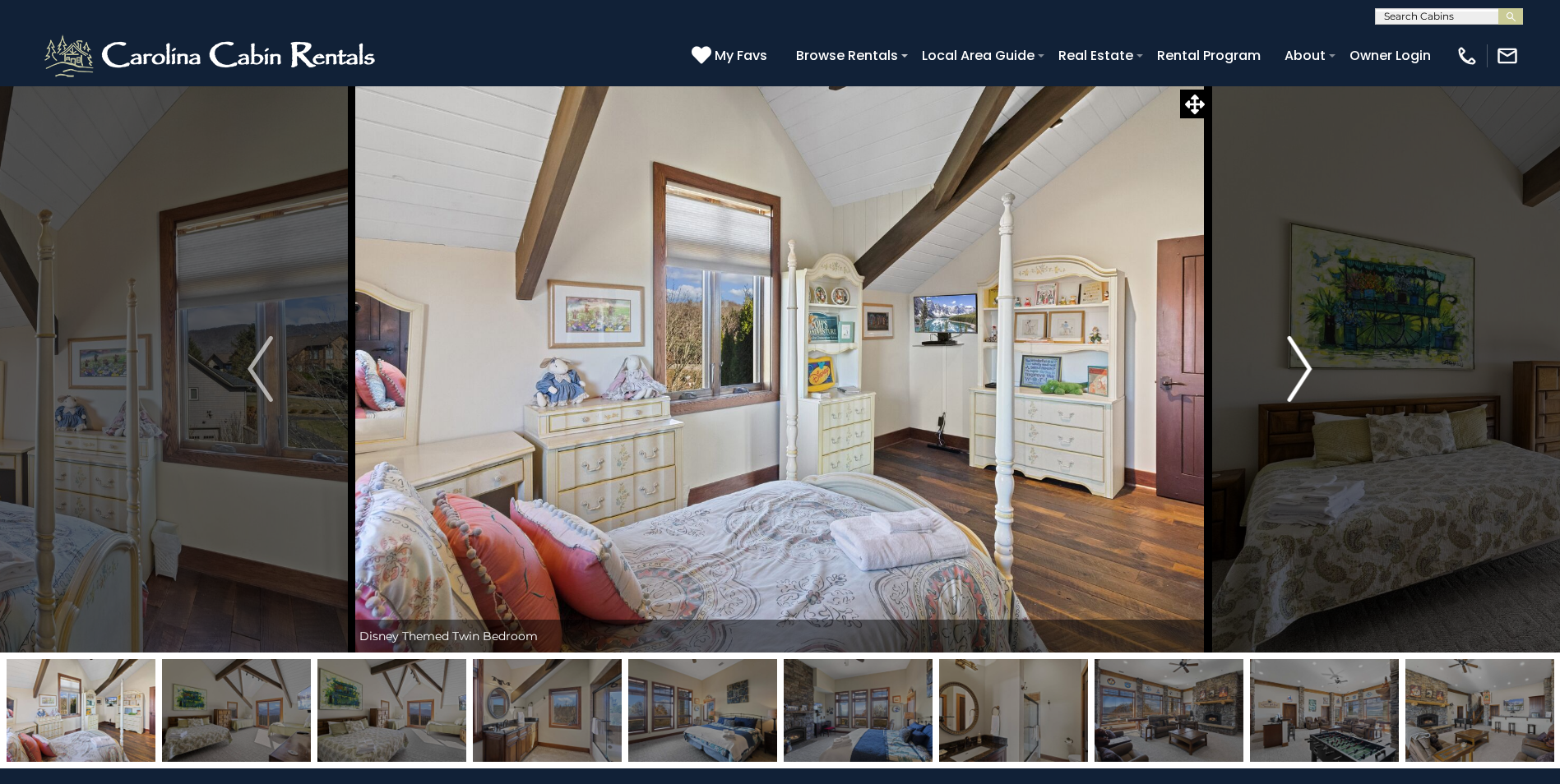
click at [1306, 367] on img "Next" at bounding box center [1299, 369] width 24 height 66
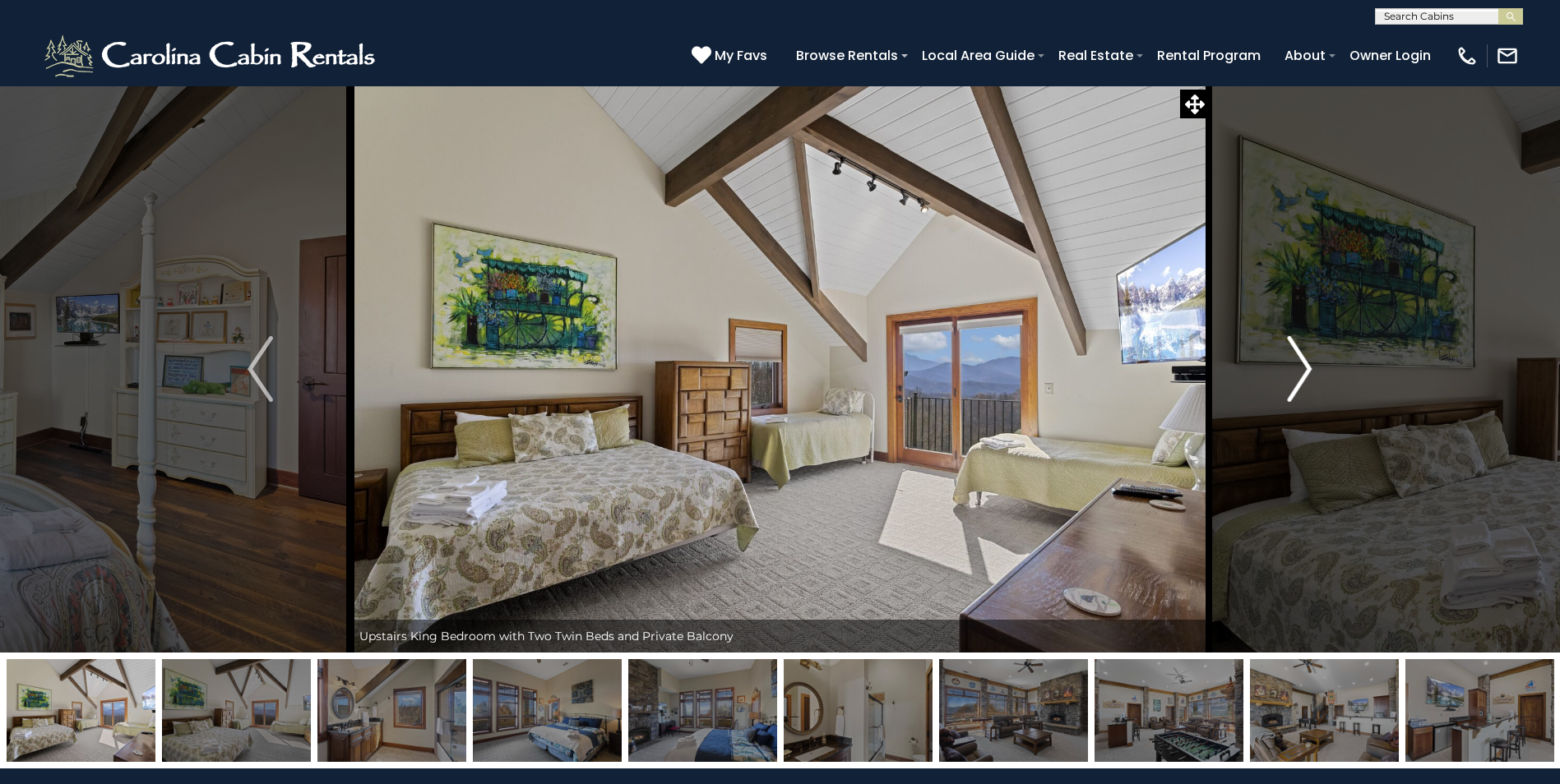
click at [1306, 367] on img "Next" at bounding box center [1299, 369] width 24 height 66
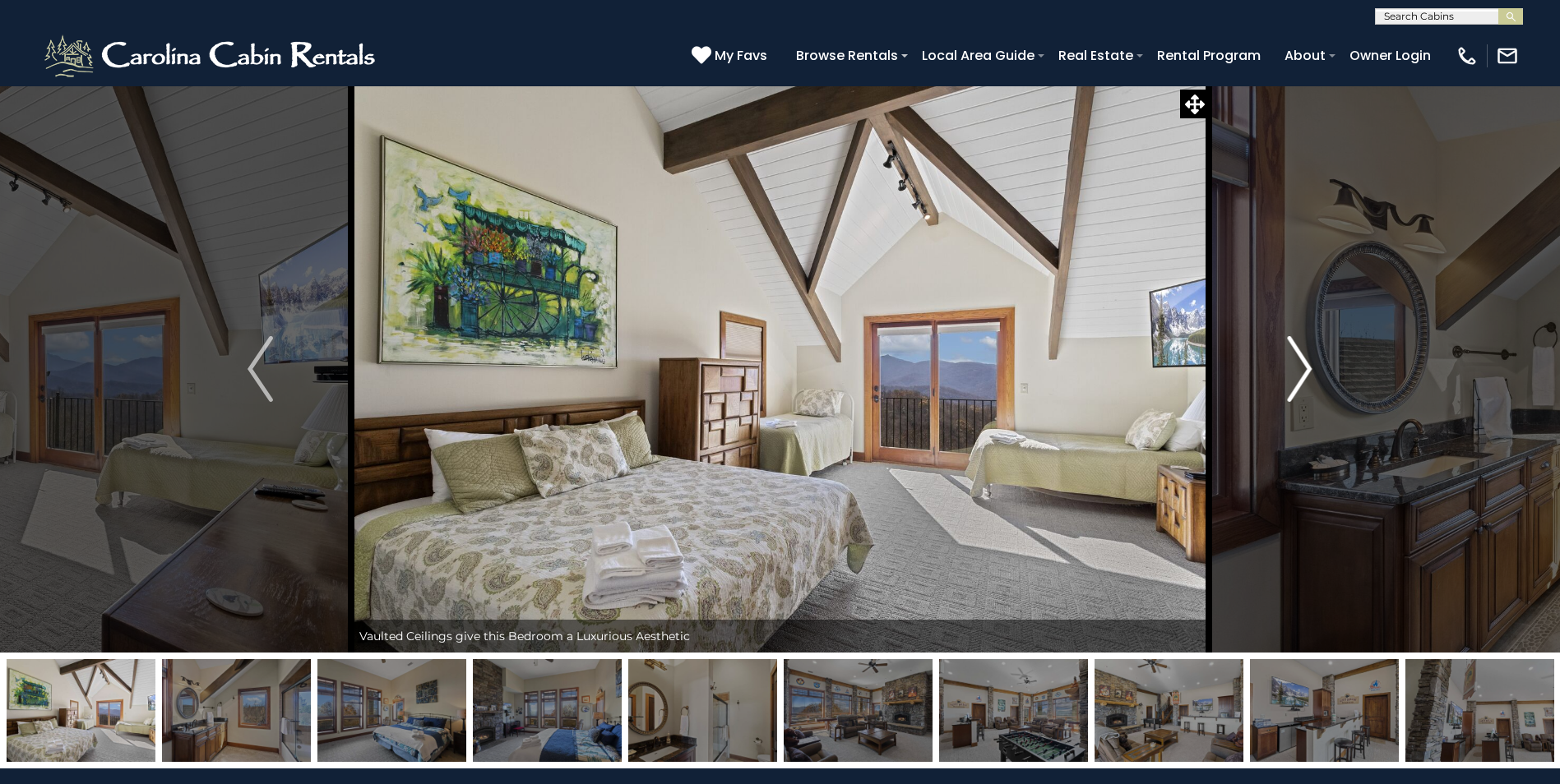
click at [1306, 367] on img "Next" at bounding box center [1299, 369] width 24 height 66
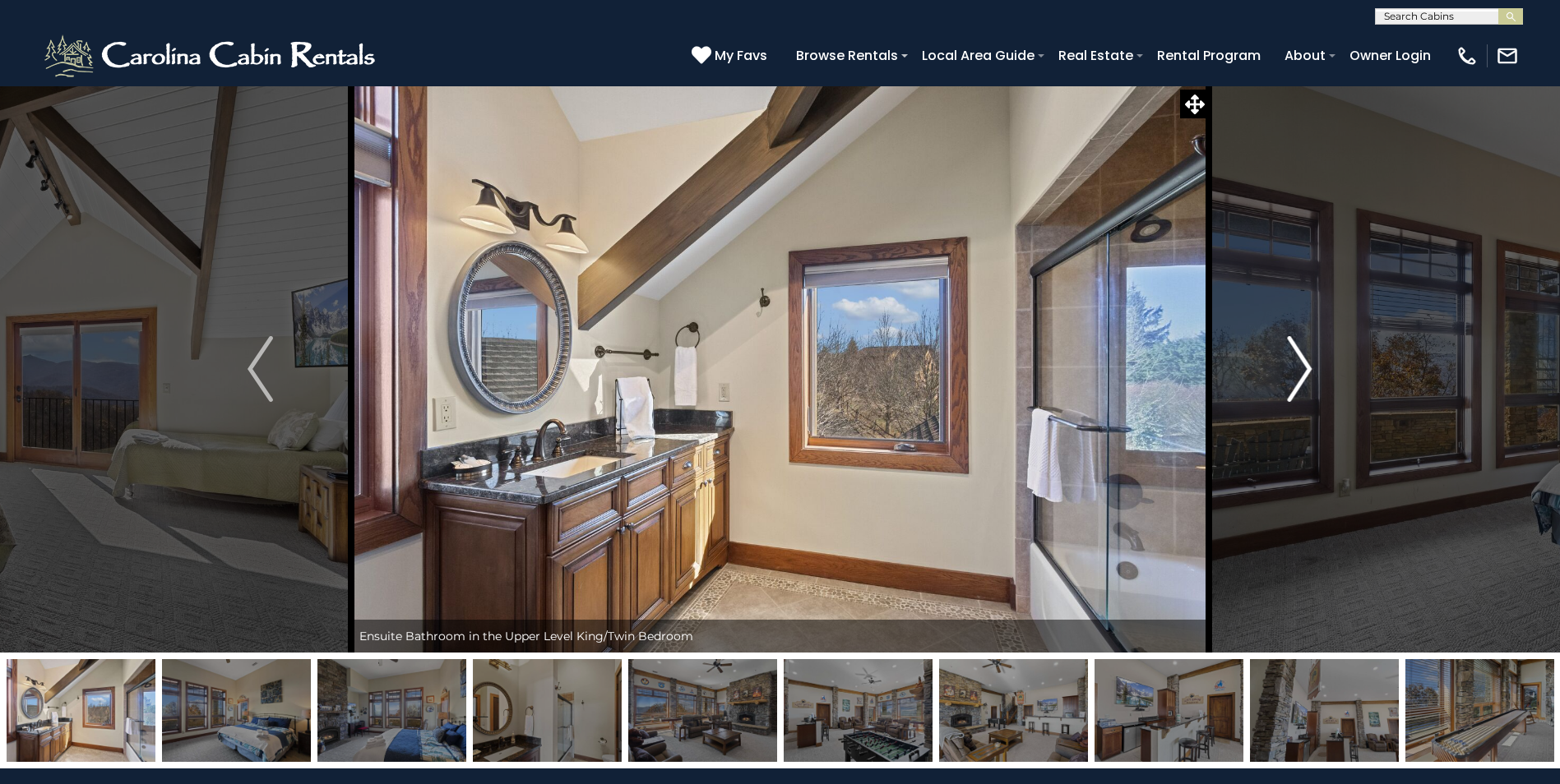
click at [1306, 367] on img "Next" at bounding box center [1299, 369] width 24 height 66
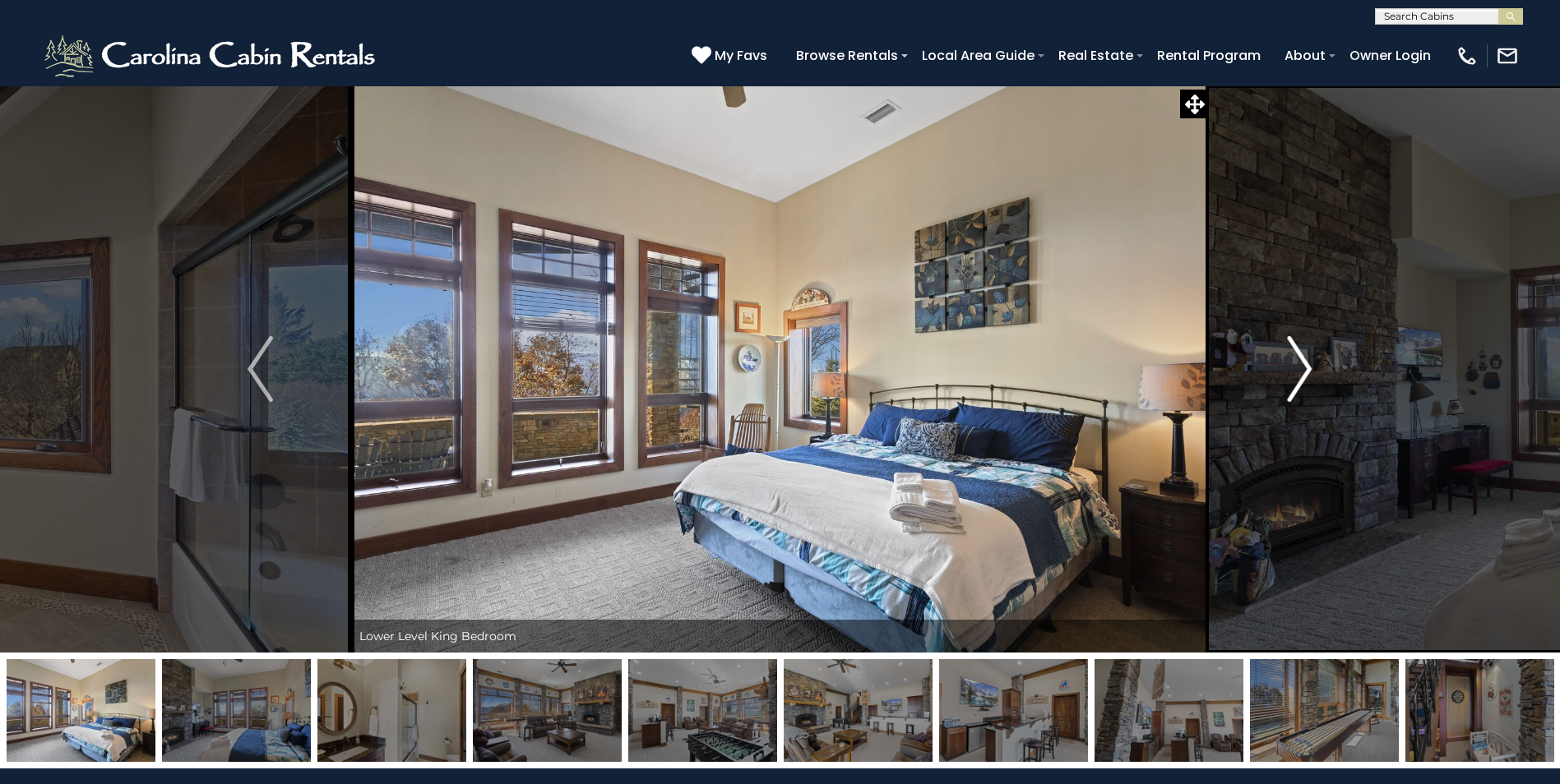
click at [1306, 367] on img "Next" at bounding box center [1299, 369] width 24 height 66
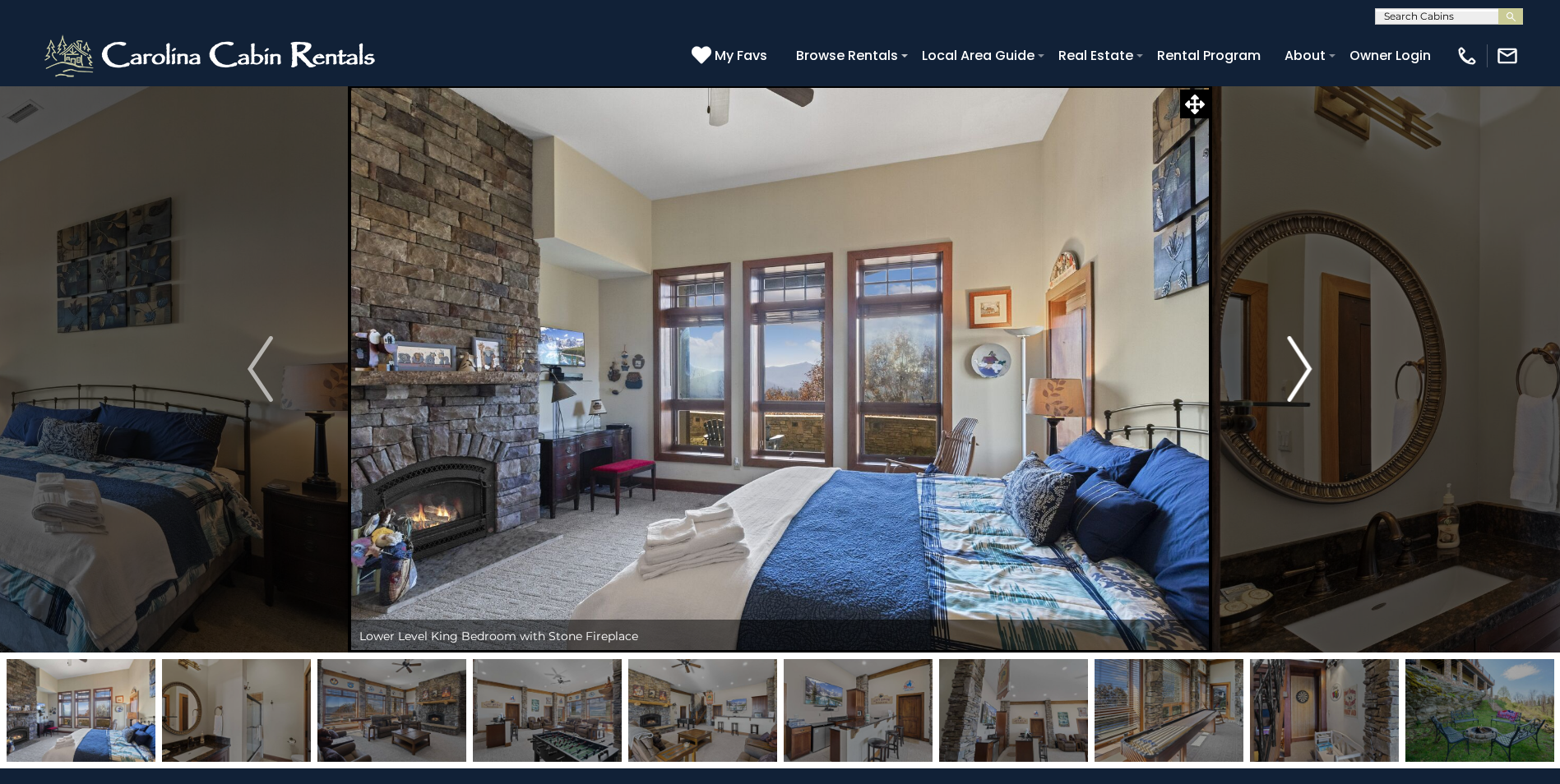
click at [1305, 367] on img "Next" at bounding box center [1299, 369] width 24 height 66
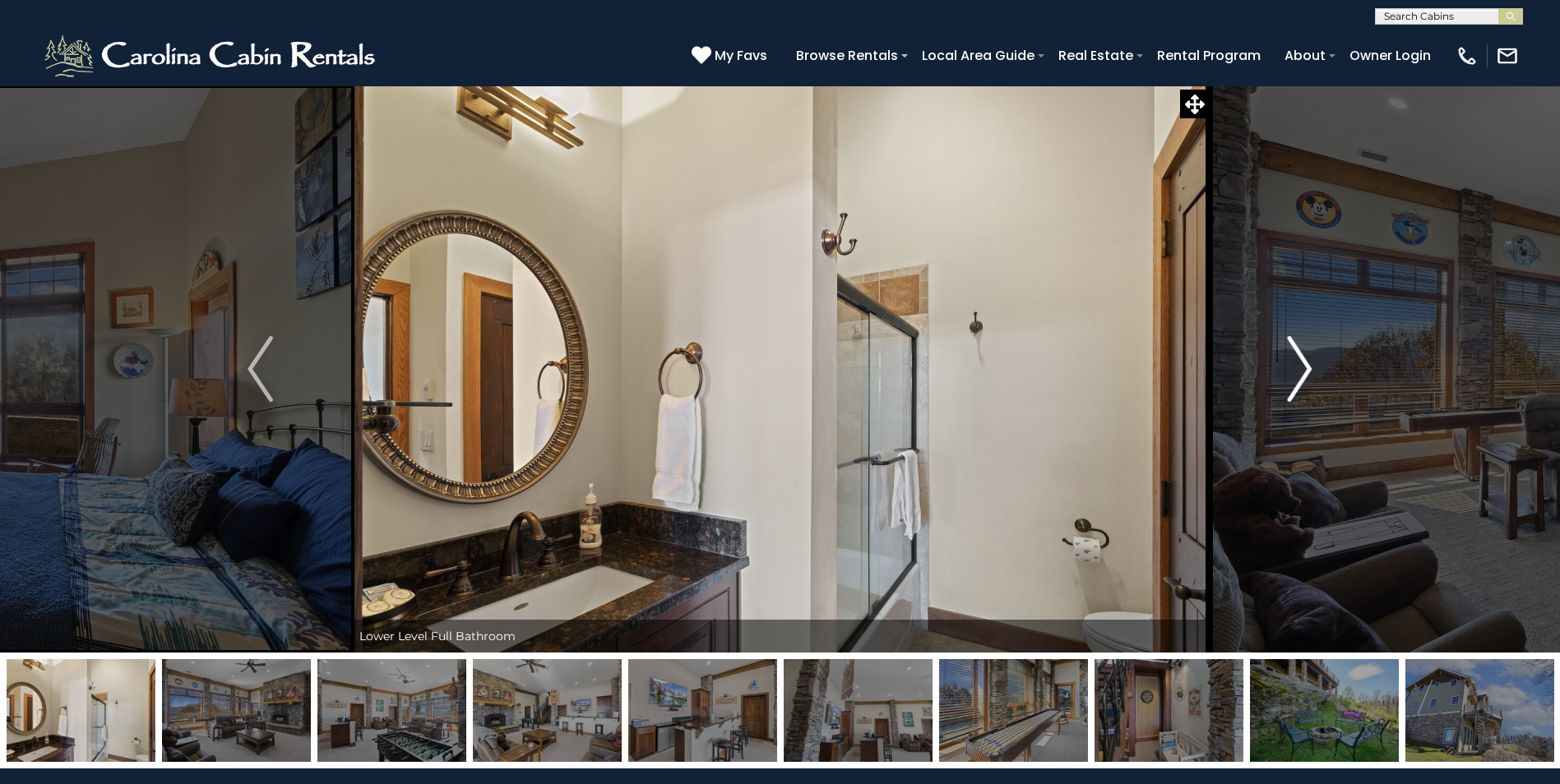
click at [1305, 367] on img "Next" at bounding box center [1299, 369] width 24 height 66
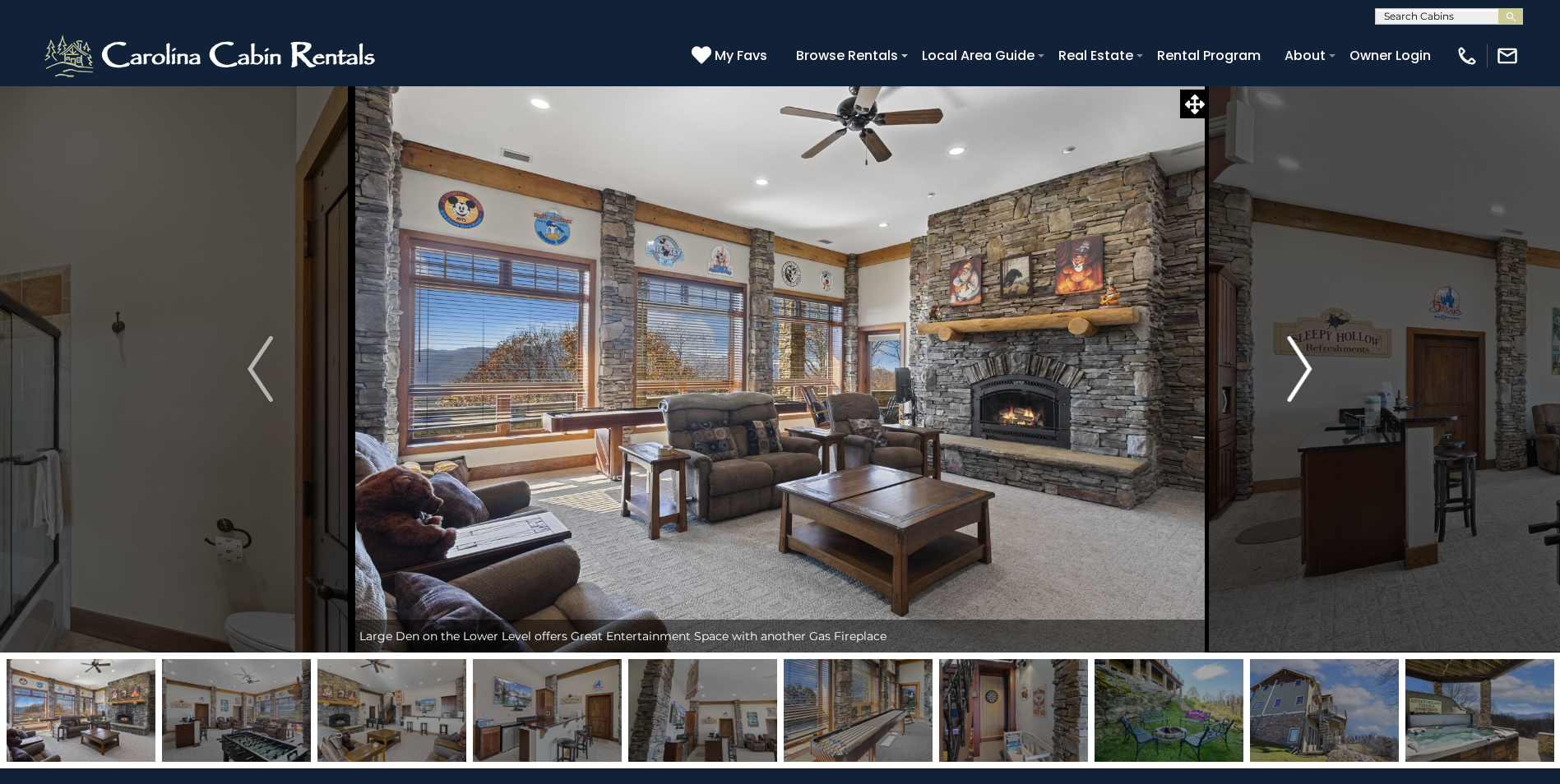
click at [1305, 367] on img "Next" at bounding box center [1299, 369] width 24 height 66
